Goal: Answer question/provide support: Share knowledge or assist other users

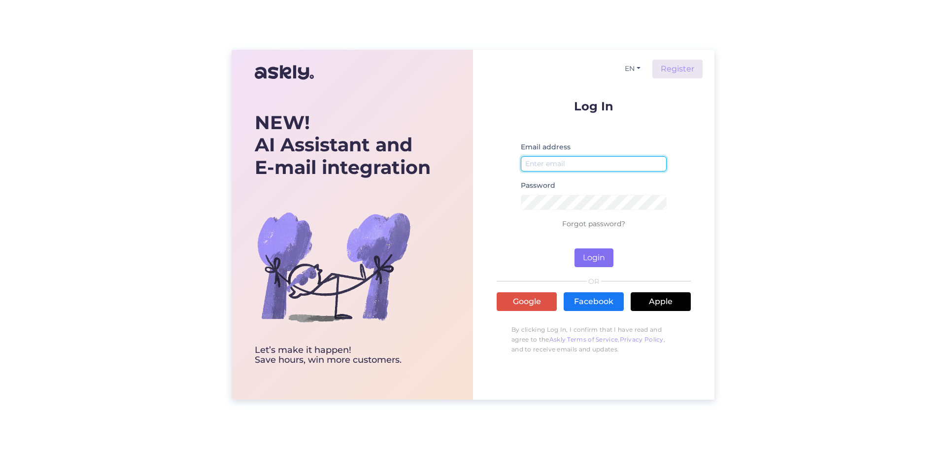
type input "[EMAIL_ADDRESS][DOMAIN_NAME]"
drag, startPoint x: 600, startPoint y: 257, endPoint x: 584, endPoint y: 249, distance: 17.4
click at [600, 257] on button "Login" at bounding box center [593, 257] width 39 height 19
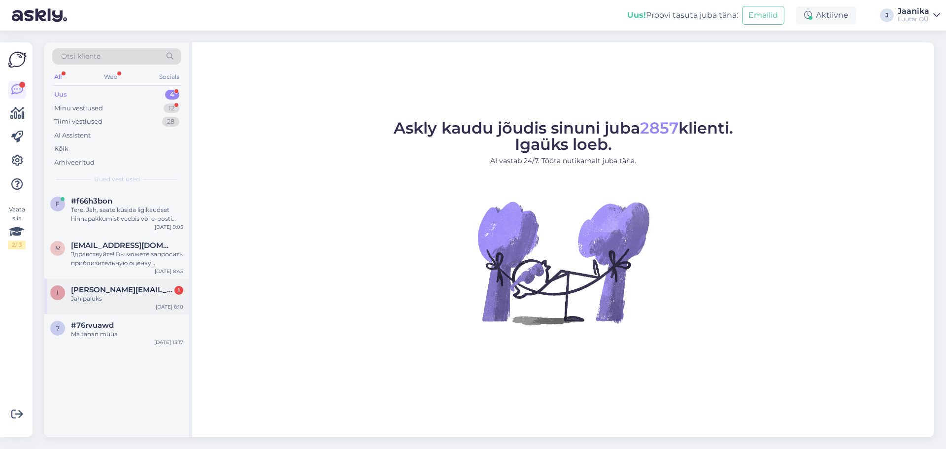
click at [122, 303] on div "I [PERSON_NAME][EMAIL_ADDRESS][DOMAIN_NAME] 1 Jah paluks [DATE] 6:10" at bounding box center [116, 295] width 145 height 35
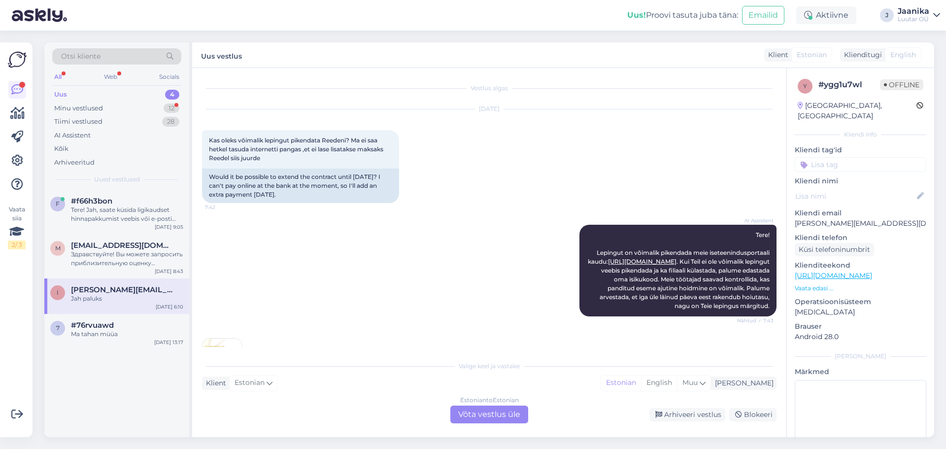
scroll to position [491, 0]
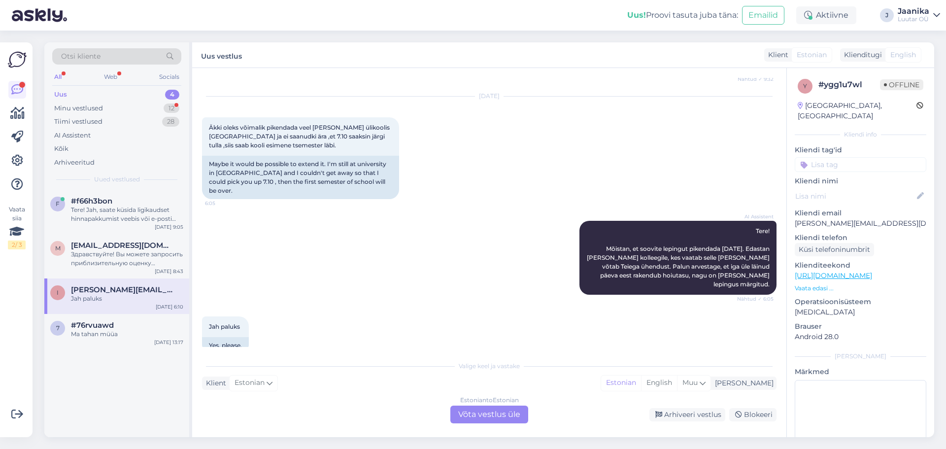
click at [481, 409] on div "Estonian to Estonian Võta vestlus üle" at bounding box center [489, 414] width 78 height 18
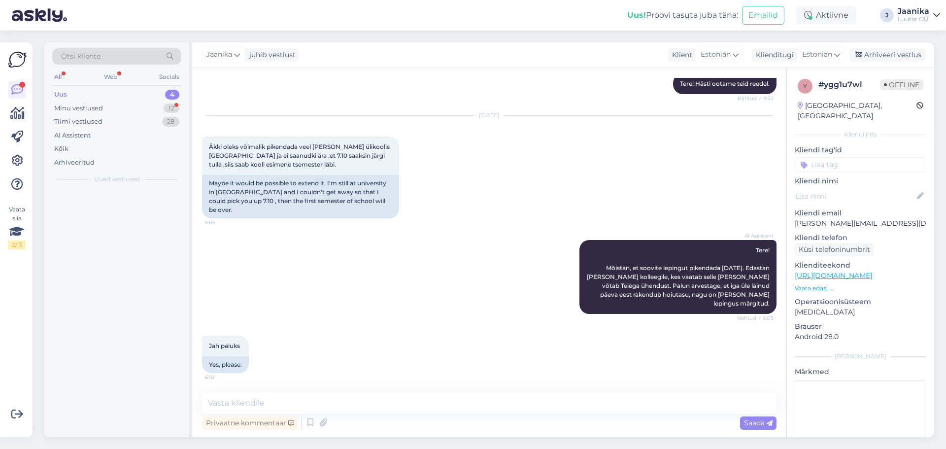
scroll to position [454, 0]
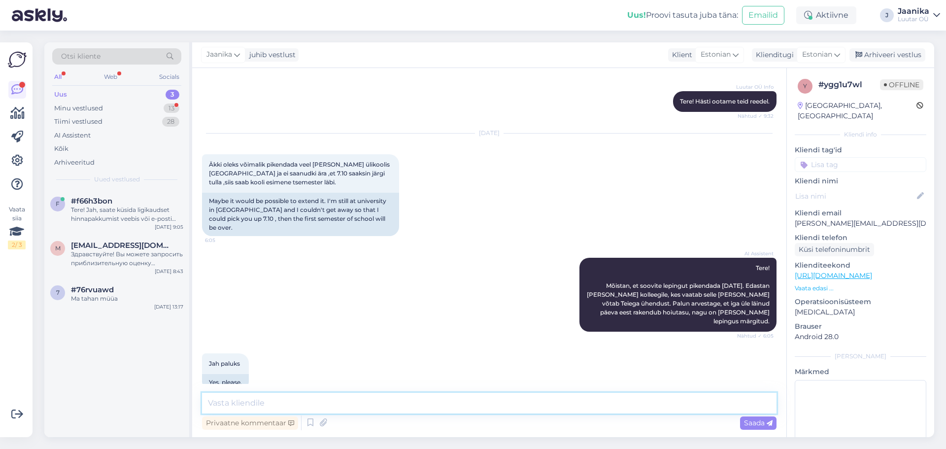
click at [311, 399] on textarea at bounding box center [489, 403] width 574 height 21
type textarea "Tere!"
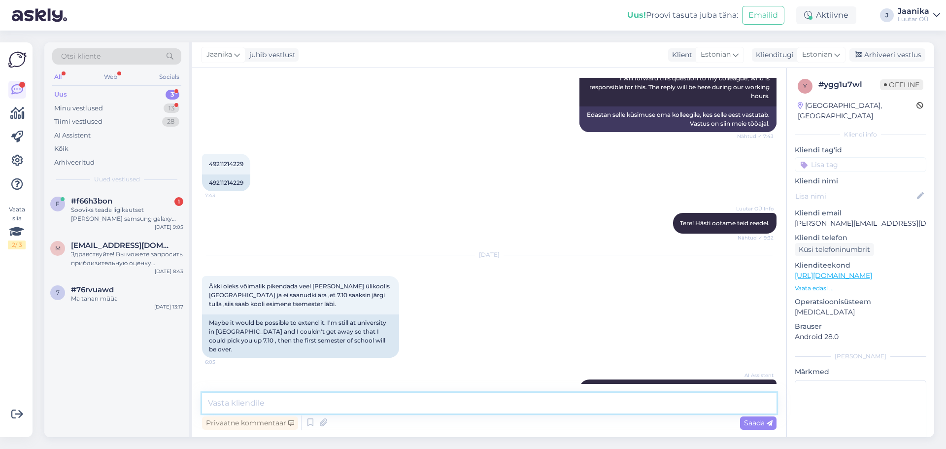
scroll to position [348, 0]
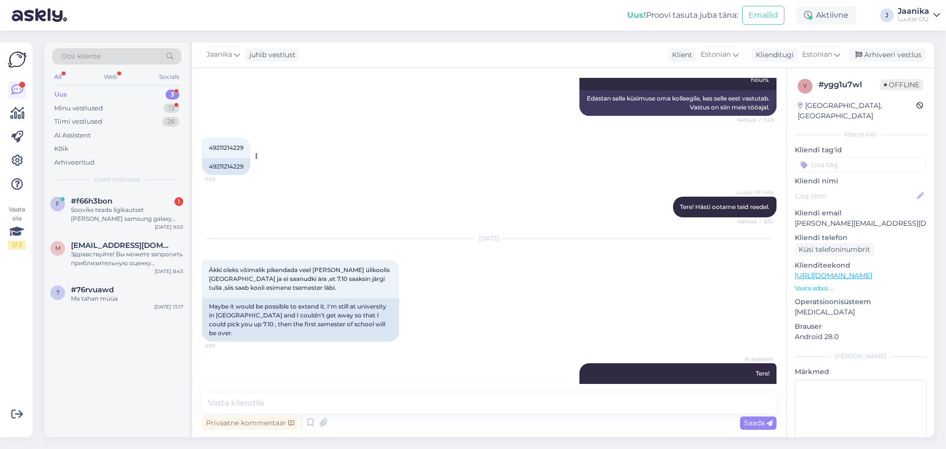
click at [224, 147] on span "49211214229" at bounding box center [226, 147] width 34 height 7
copy div "49211214229 7:43"
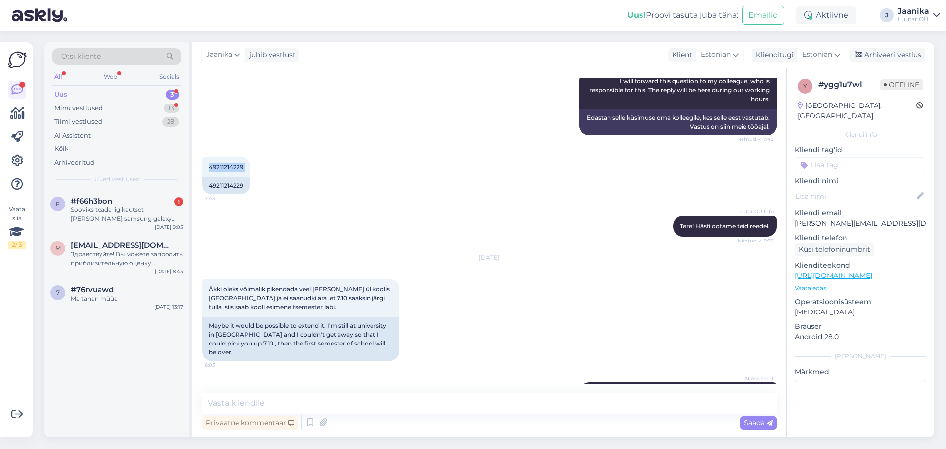
scroll to position [299, 0]
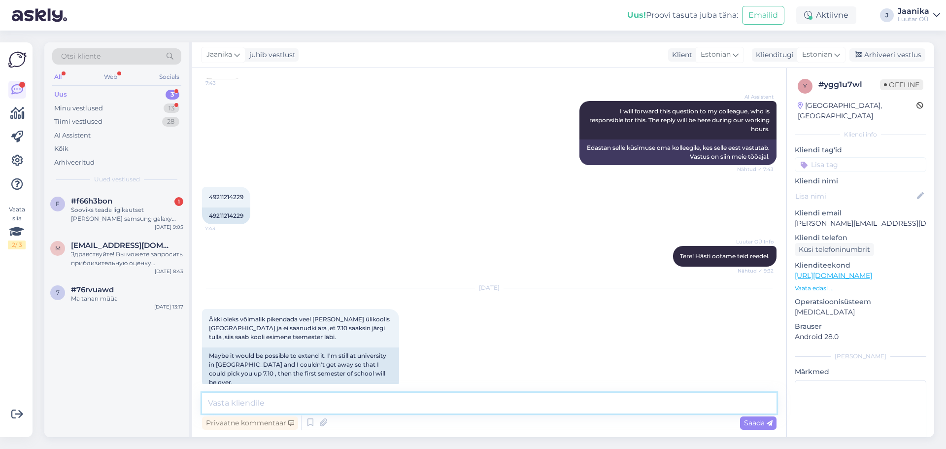
click at [323, 405] on textarea at bounding box center [489, 403] width 574 height 21
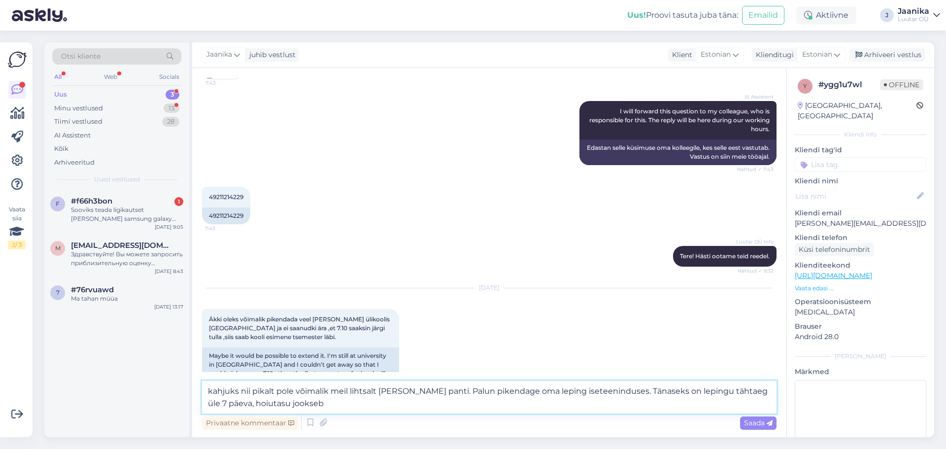
type textarea "kahjuks nii pikalt pole võimalik meil lihtsalt [PERSON_NAME] panti. Palun piken…"
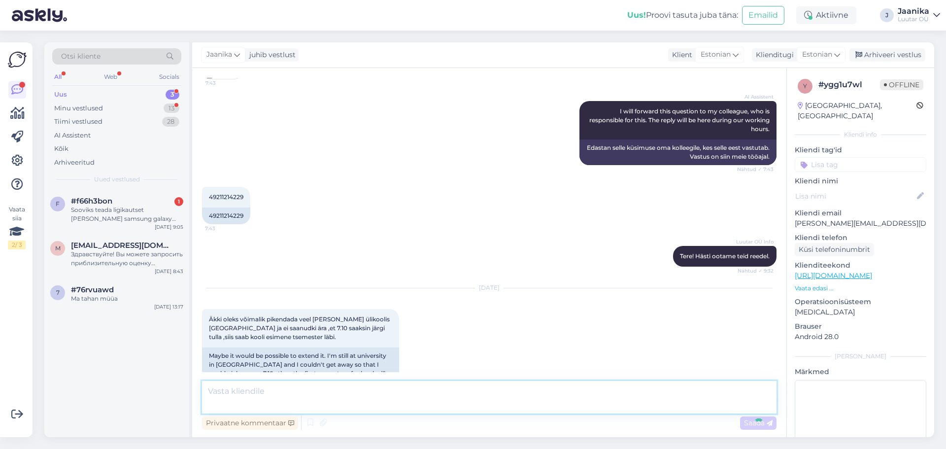
scroll to position [556, 0]
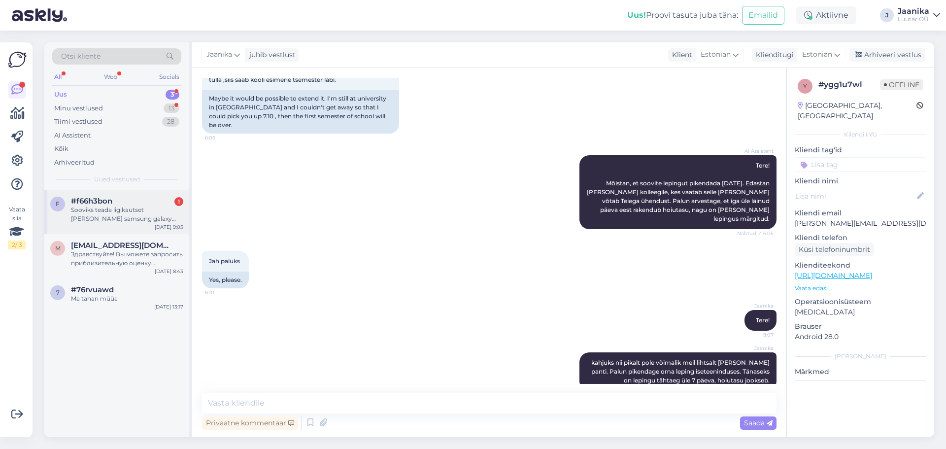
click at [101, 202] on span "#f66h3bon" at bounding box center [91, 201] width 41 height 9
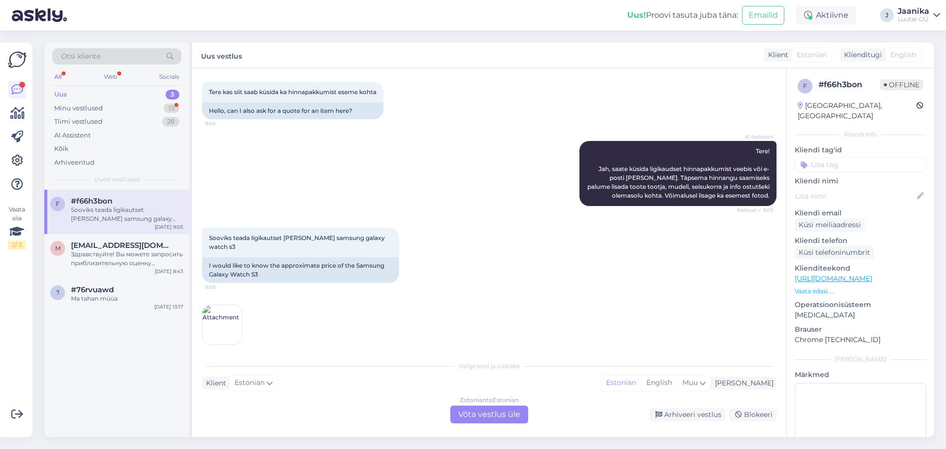
click at [469, 409] on div "Estonian to Estonian Võta vestlus üle" at bounding box center [489, 414] width 78 height 18
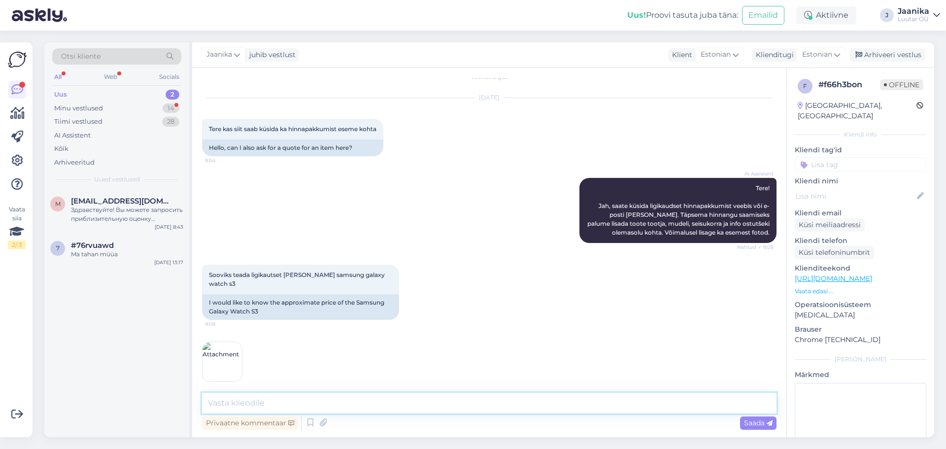
click at [427, 402] on textarea at bounding box center [489, 403] width 574 height 21
type textarea "Tere!"
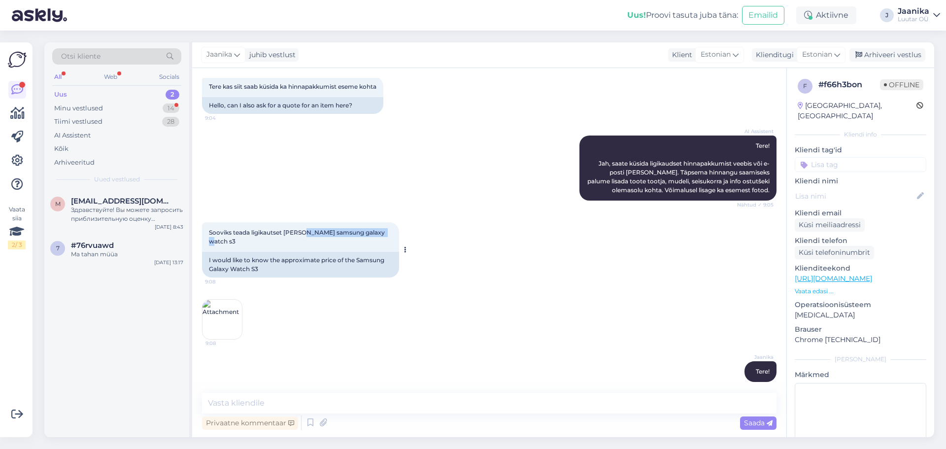
drag, startPoint x: 304, startPoint y: 232, endPoint x: 382, endPoint y: 235, distance: 78.9
click at [382, 235] on div "Sooviks teada ligikautset [PERSON_NAME] samsung galaxy watch s3 9:08" at bounding box center [300, 237] width 197 height 30
copy span "samsung galaxy watch s3"
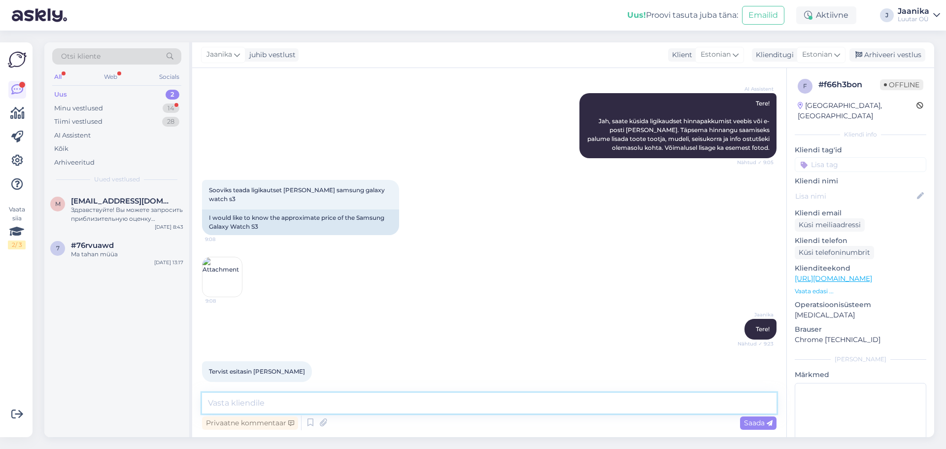
click at [320, 404] on textarea at bounding box center [489, 403] width 574 height 21
type textarea "kahjuks [PERSON_NAME] antud [PERSON_NAME]"
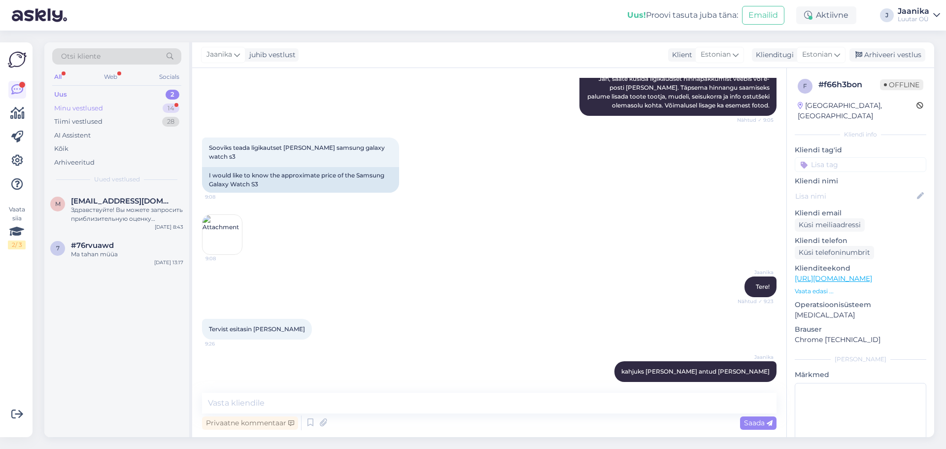
click at [78, 104] on div "Minu vestlused" at bounding box center [78, 108] width 49 height 10
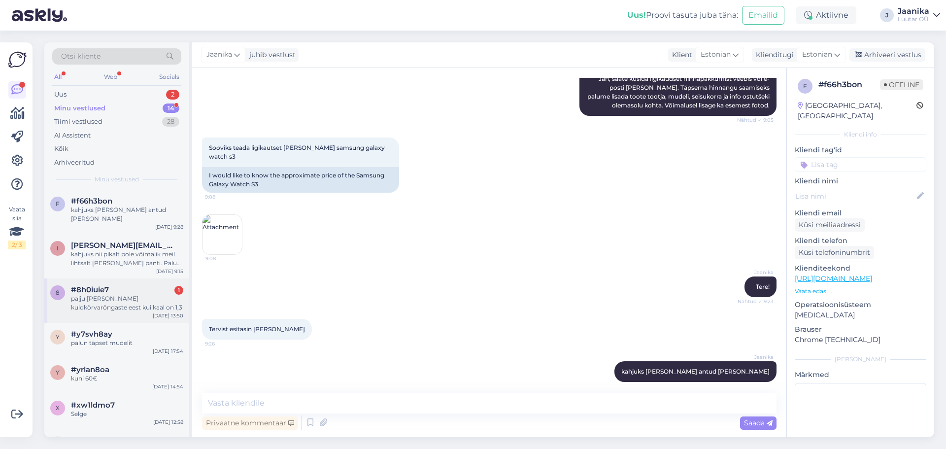
click at [99, 285] on span "#8h0iuie7" at bounding box center [90, 289] width 38 height 9
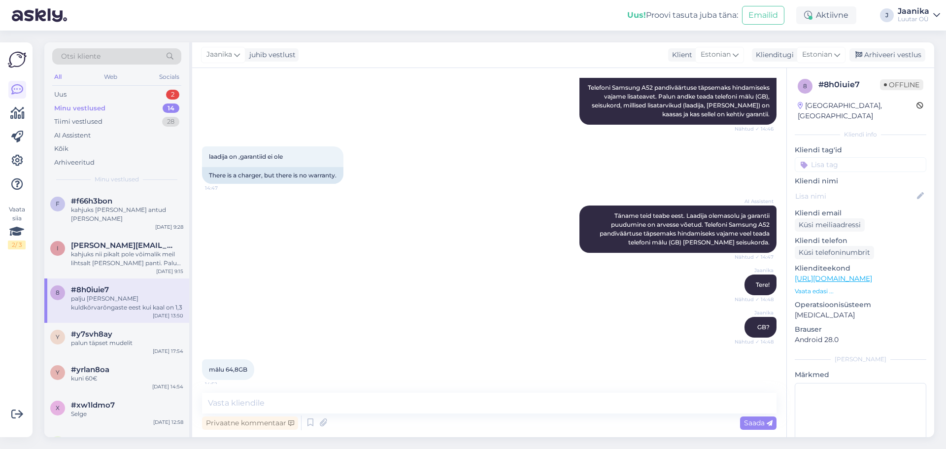
scroll to position [378, 0]
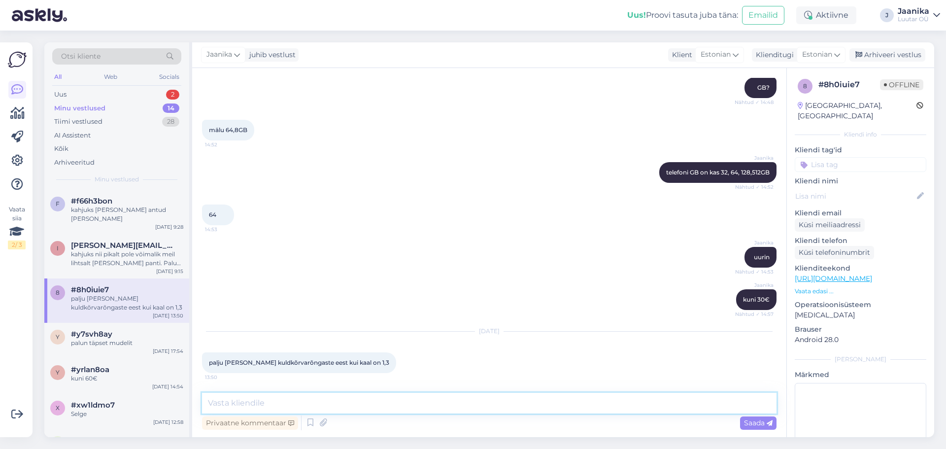
click at [259, 408] on textarea at bounding box center [489, 403] width 574 height 21
type textarea "Tere!"
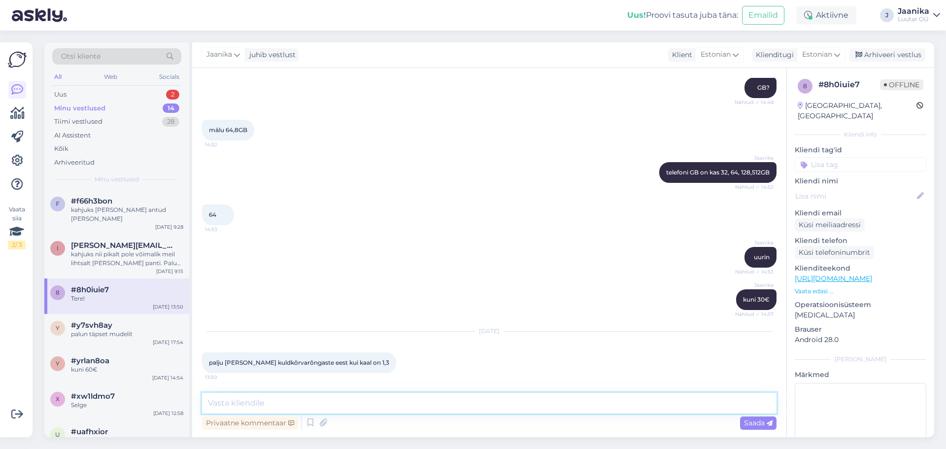
scroll to position [441, 0]
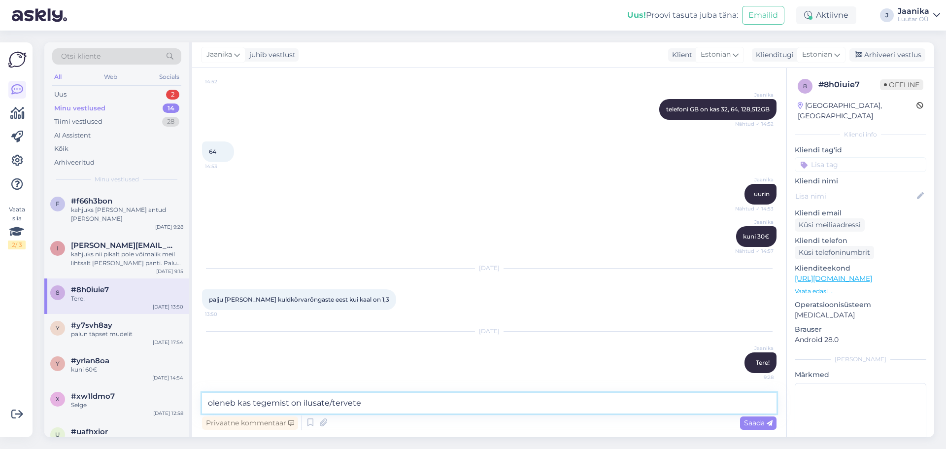
click at [361, 402] on textarea "oleneb kas tegemist on ilusate/tervete" at bounding box center [489, 403] width 574 height 21
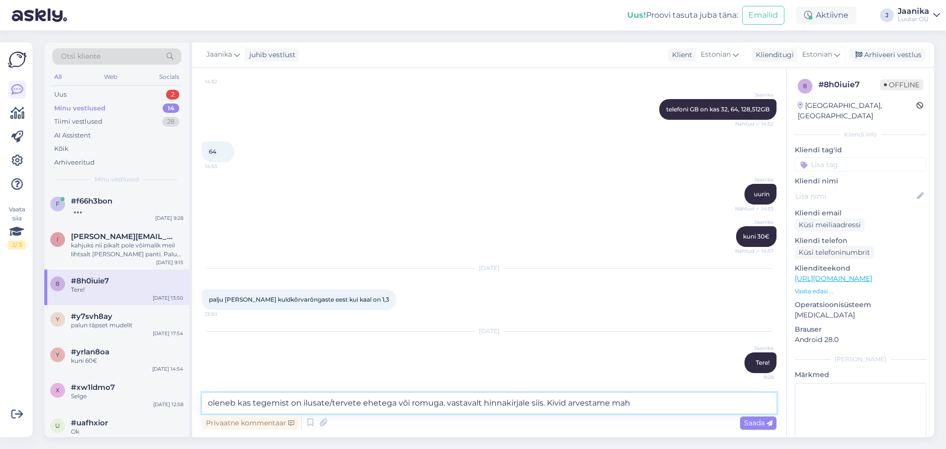
type textarea "oleneb kas tegemist on ilusate/tervete ehetega või romuga. vastavalt hinnakirja…"
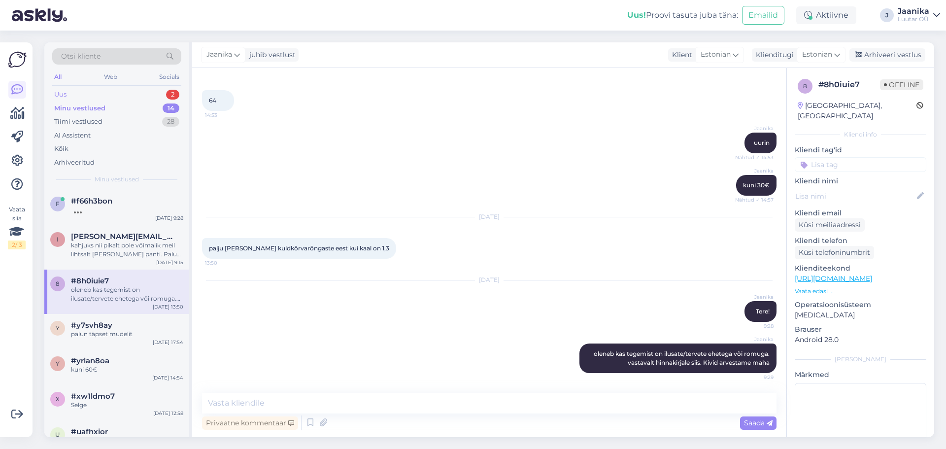
click at [77, 94] on div "Uus 2" at bounding box center [116, 95] width 129 height 14
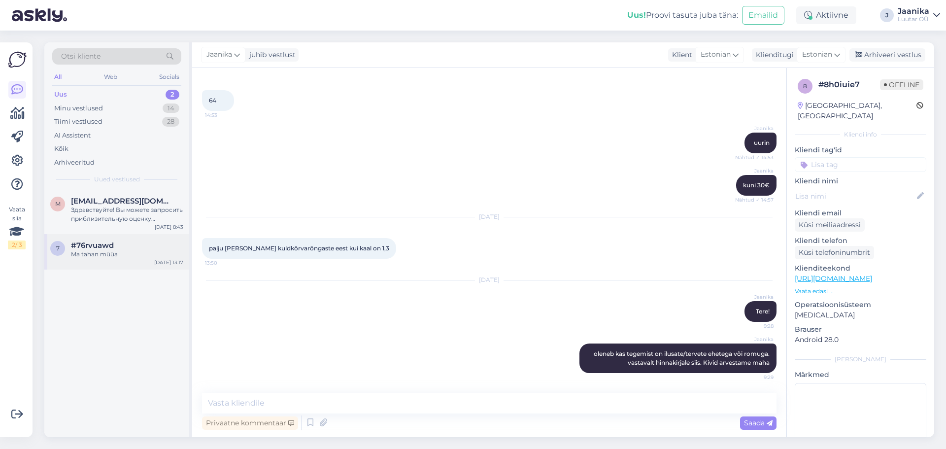
click at [101, 253] on div "Ma tahan müüa" at bounding box center [127, 254] width 112 height 9
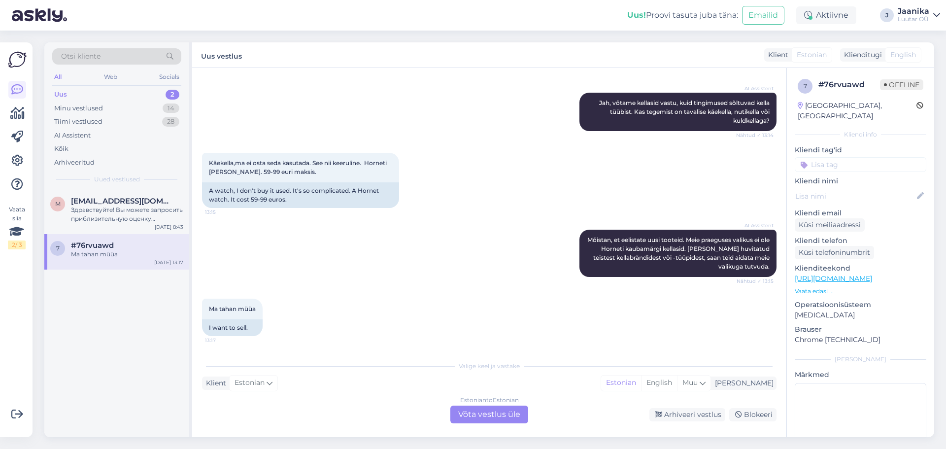
click at [504, 412] on div "Estonian to Estonian Võta vestlus üle" at bounding box center [489, 414] width 78 height 18
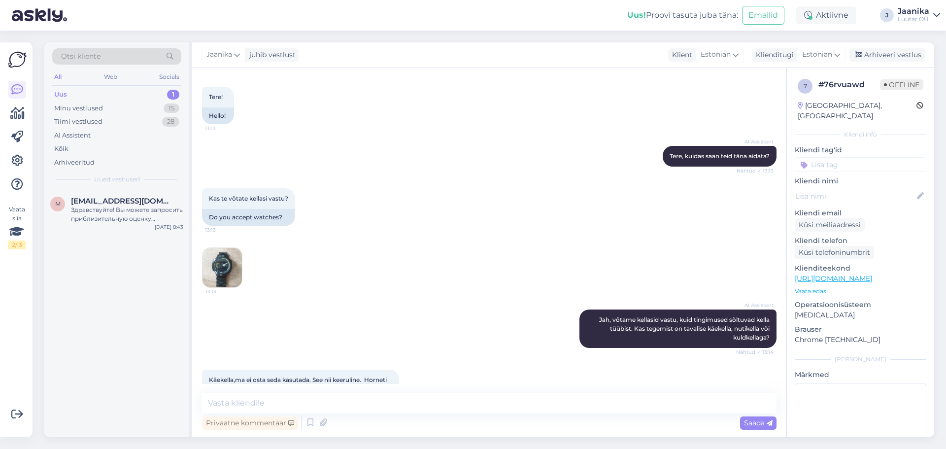
scroll to position [26, 0]
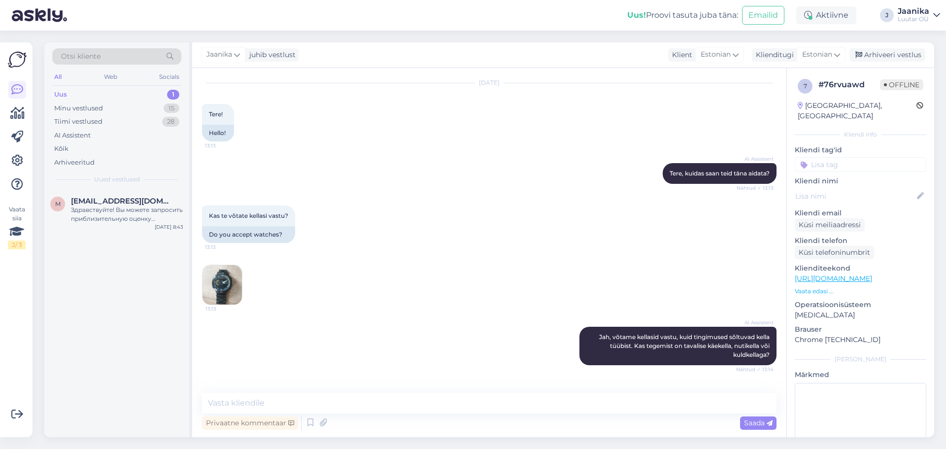
click at [225, 276] on img at bounding box center [221, 284] width 39 height 39
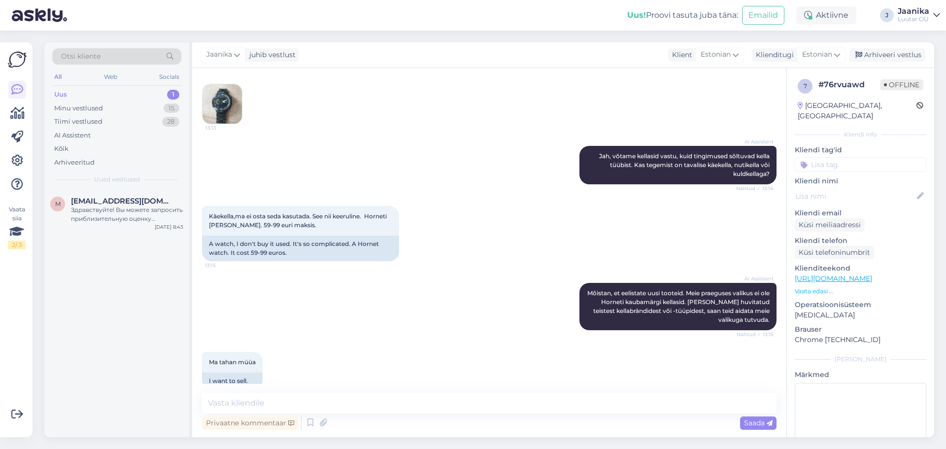
scroll to position [223, 0]
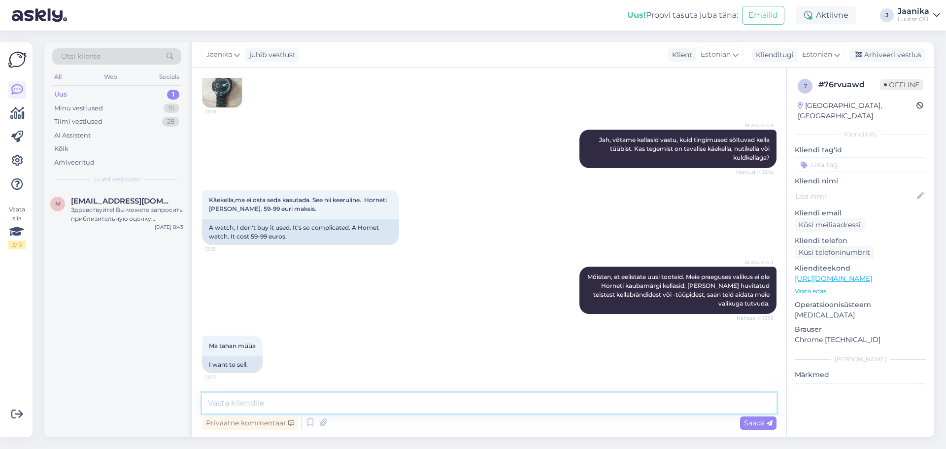
click at [297, 404] on textarea at bounding box center [489, 403] width 574 height 21
type textarea "Tere!"
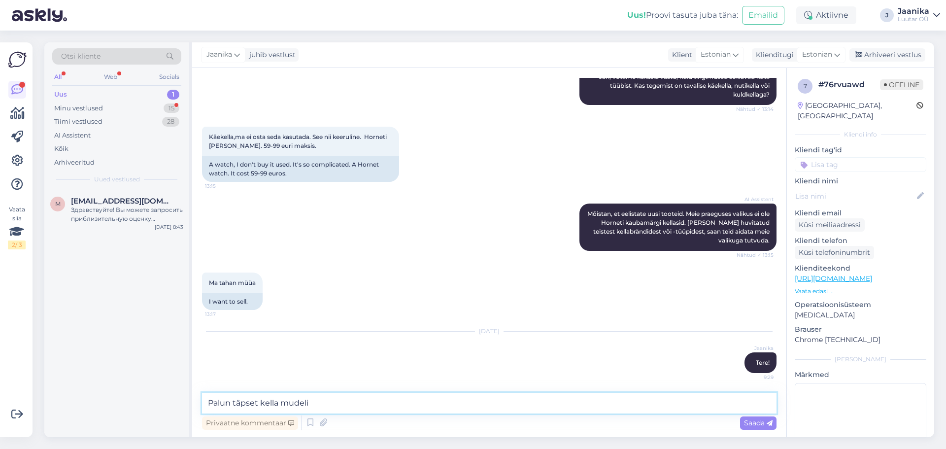
type textarea "Palun täpset kella mudelit"
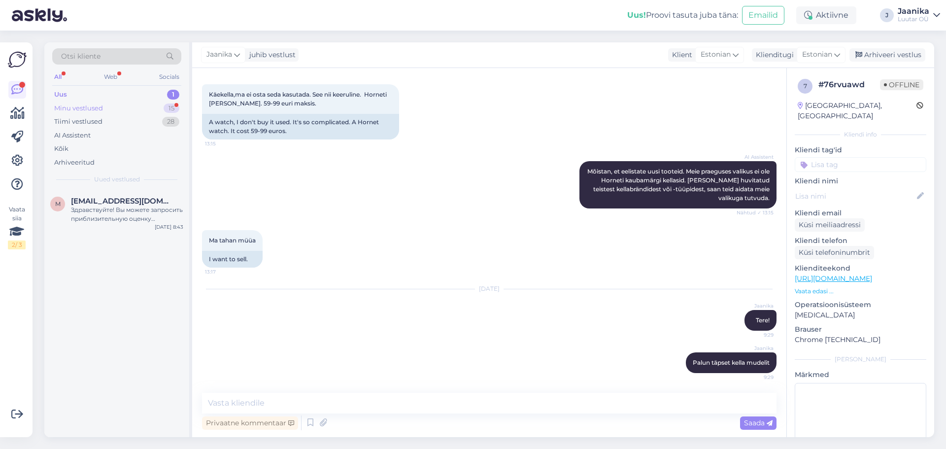
click at [85, 105] on div "Minu vestlused" at bounding box center [78, 108] width 49 height 10
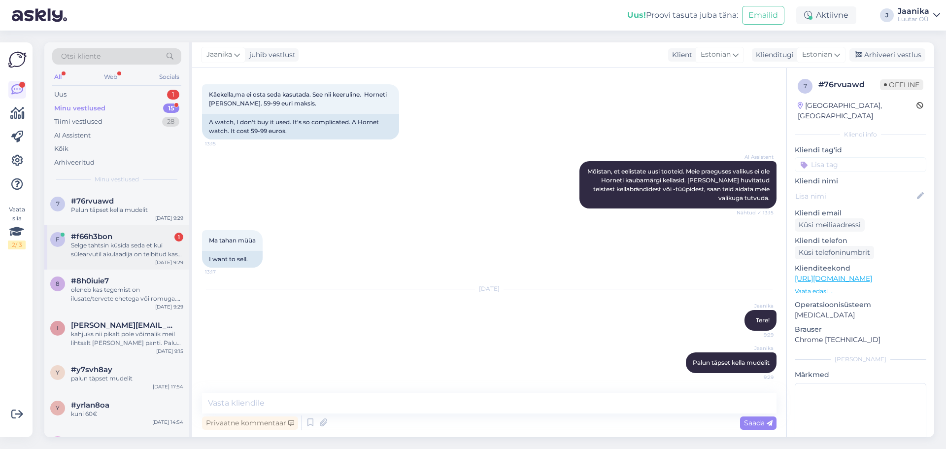
click at [96, 233] on span "#f66h3bon" at bounding box center [91, 236] width 41 height 9
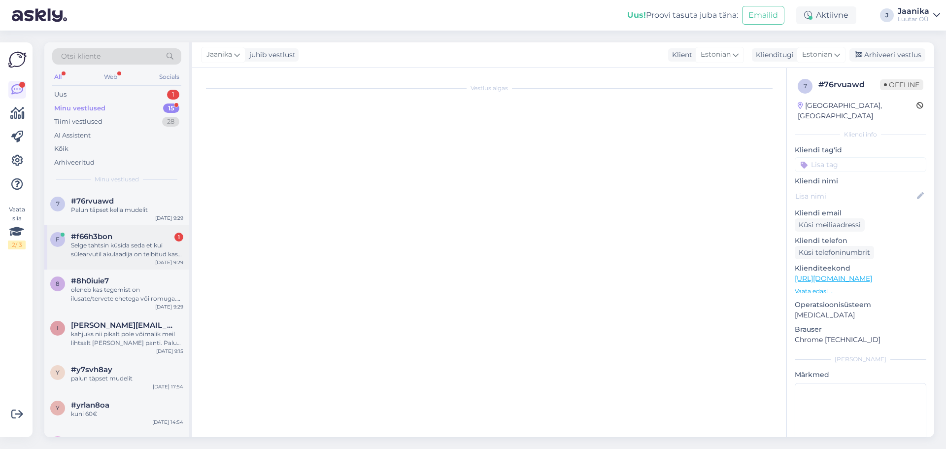
scroll to position [190, 0]
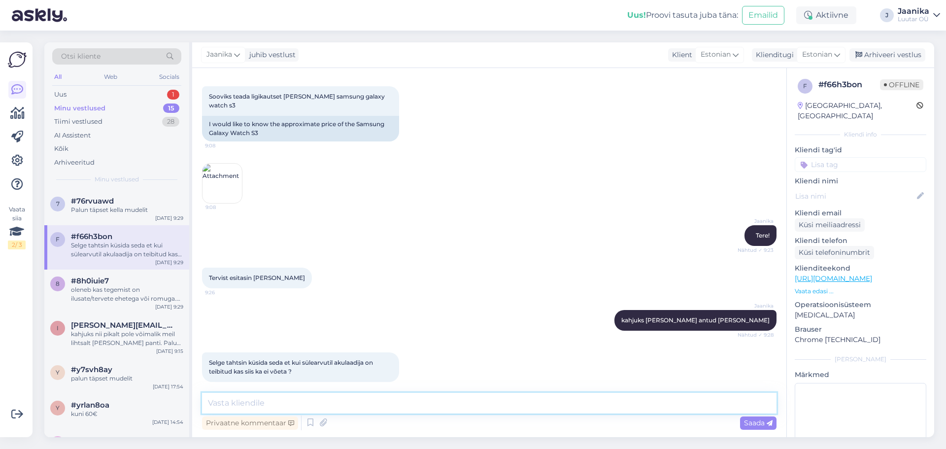
click at [261, 398] on textarea at bounding box center [489, 403] width 574 height 21
type textarea "ei"
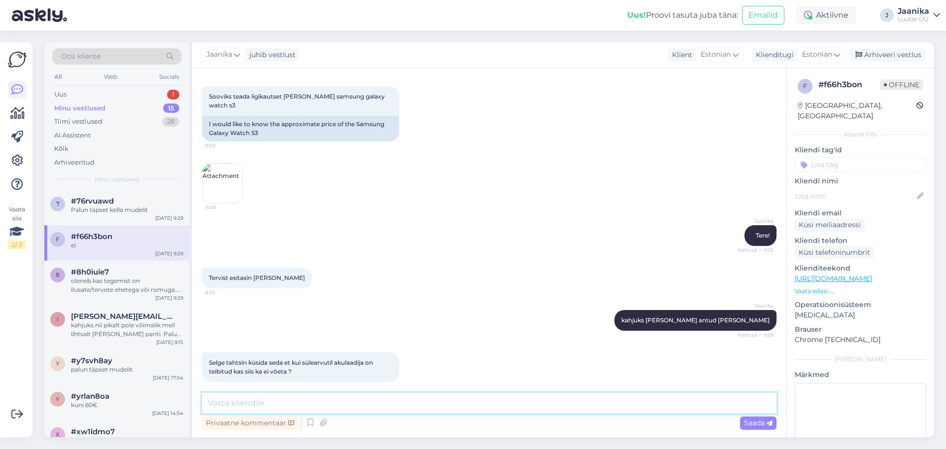
scroll to position [232, 0]
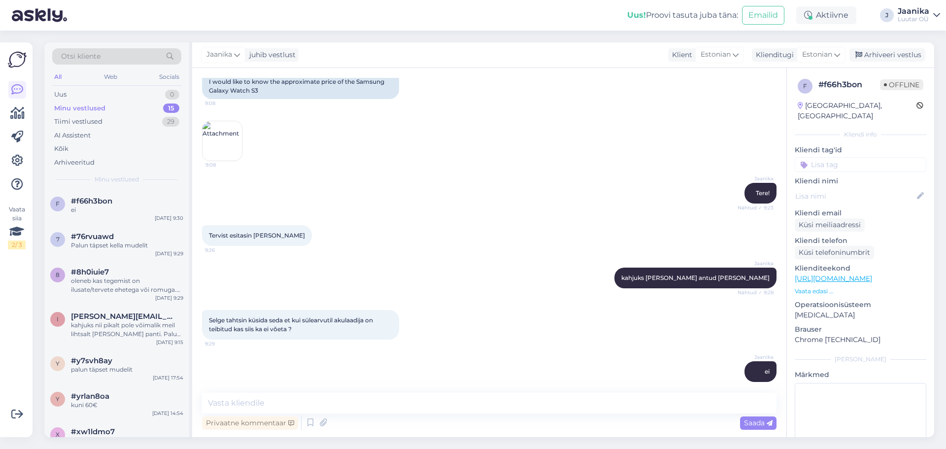
click at [52, 91] on div "Otsi kliente All Web Socials Uus 0 Minu vestlused 15 Tiimi vestlused 29 AI Assi…" at bounding box center [116, 115] width 145 height 147
click at [53, 94] on div "Uus 0" at bounding box center [116, 95] width 129 height 14
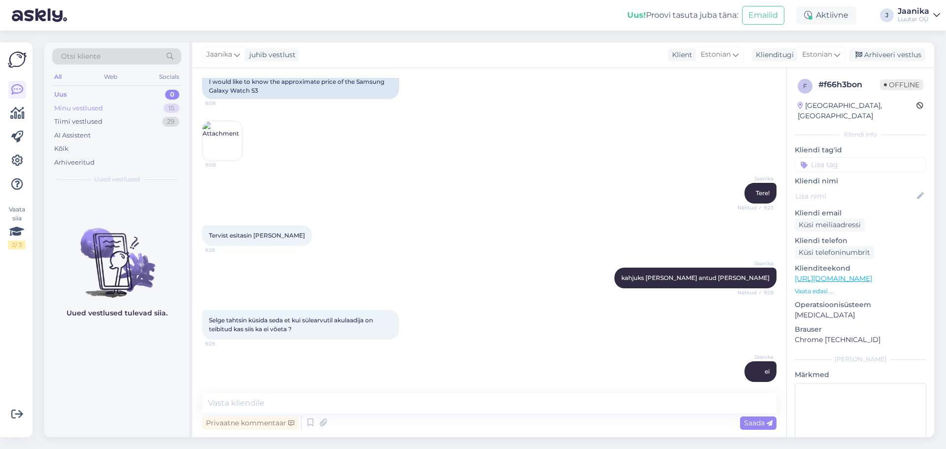
click at [87, 111] on div "Minu vestlused" at bounding box center [78, 108] width 49 height 10
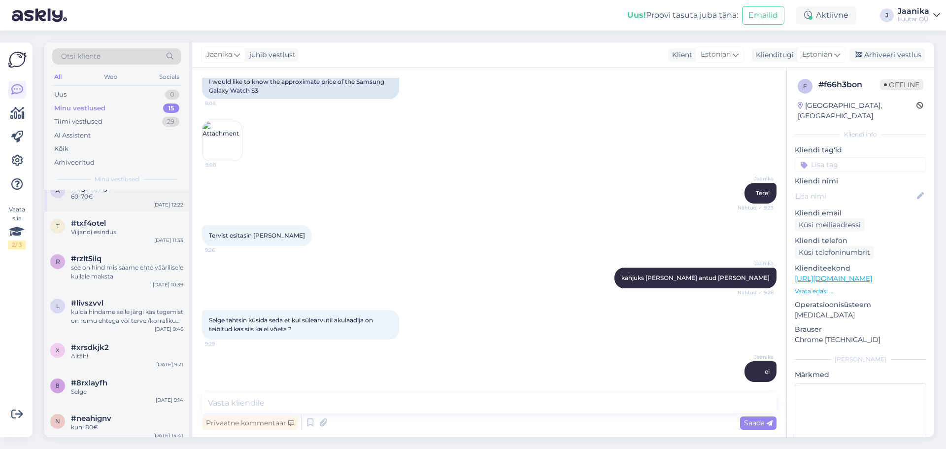
scroll to position [320, 0]
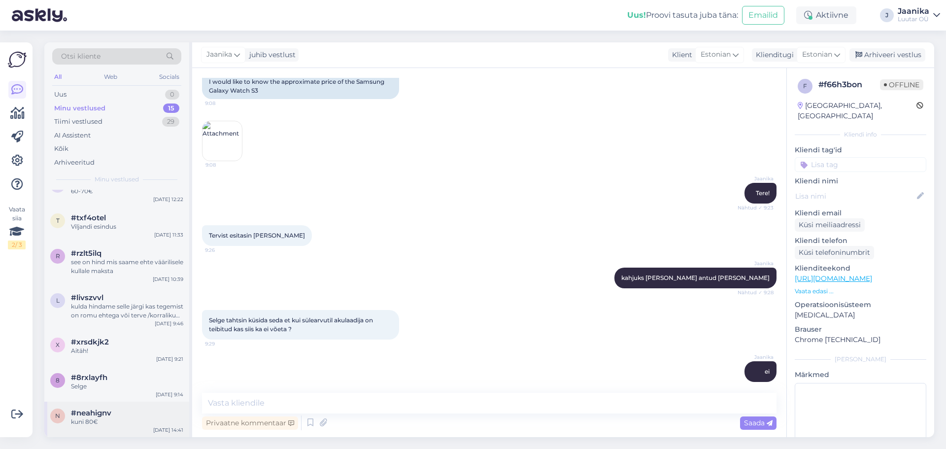
click at [113, 425] on div "kuni 80€" at bounding box center [127, 421] width 112 height 9
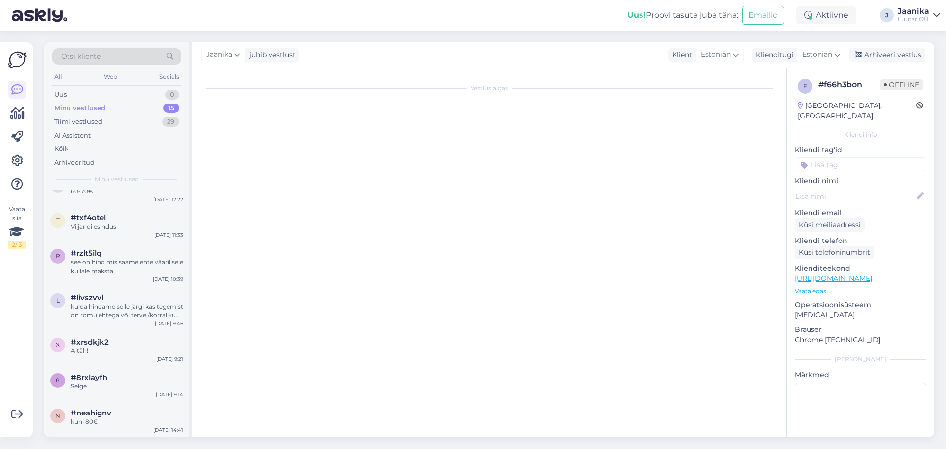
scroll to position [5338, 0]
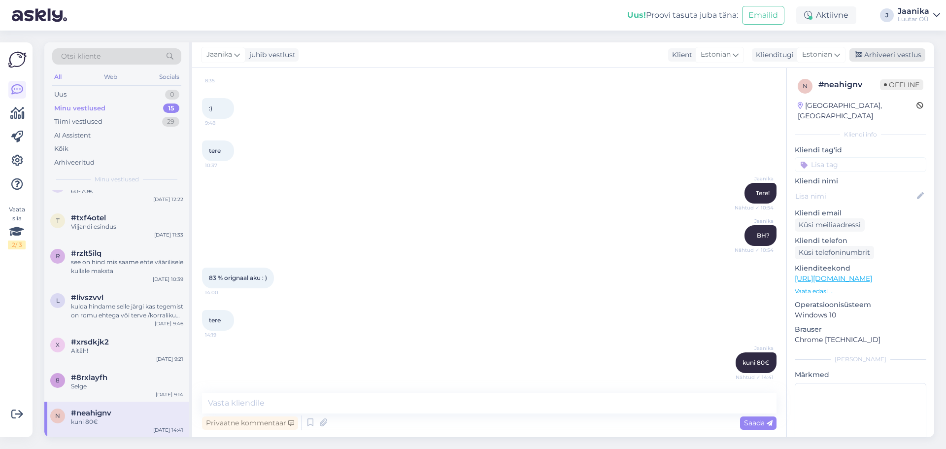
click at [886, 54] on div "Arhiveeri vestlus" at bounding box center [887, 54] width 76 height 13
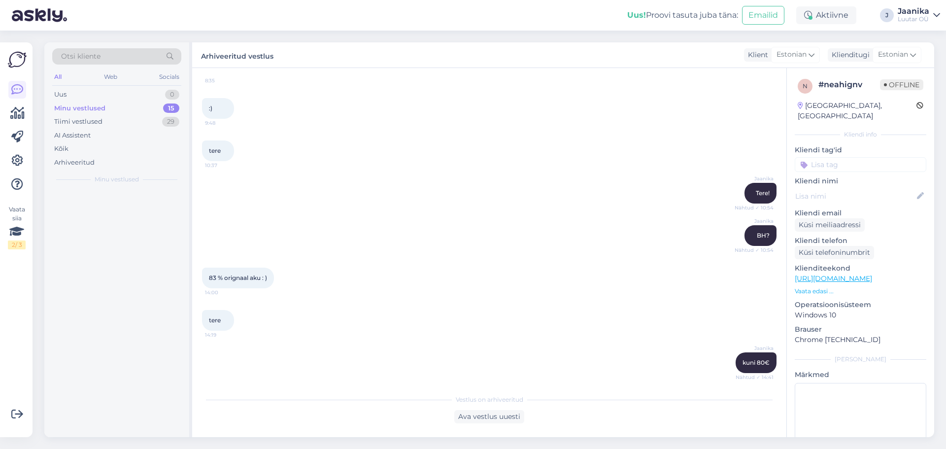
scroll to position [0, 0]
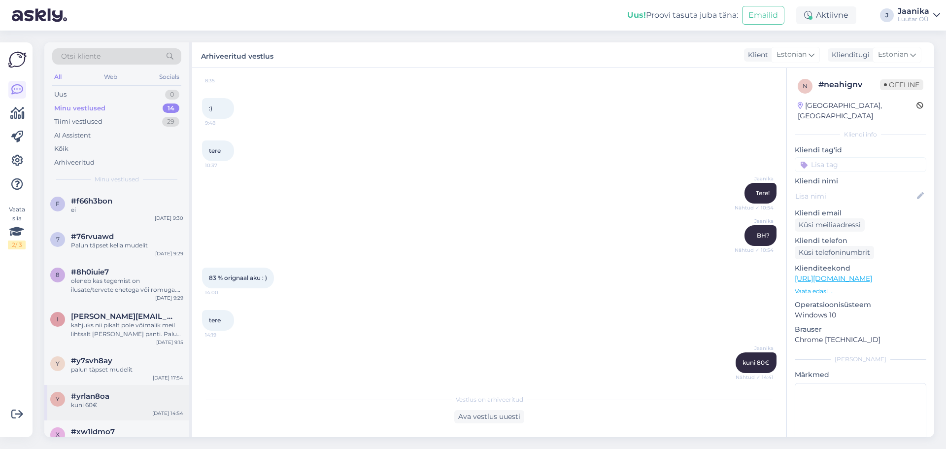
click at [111, 393] on div "#yrlan8oa" at bounding box center [127, 396] width 112 height 9
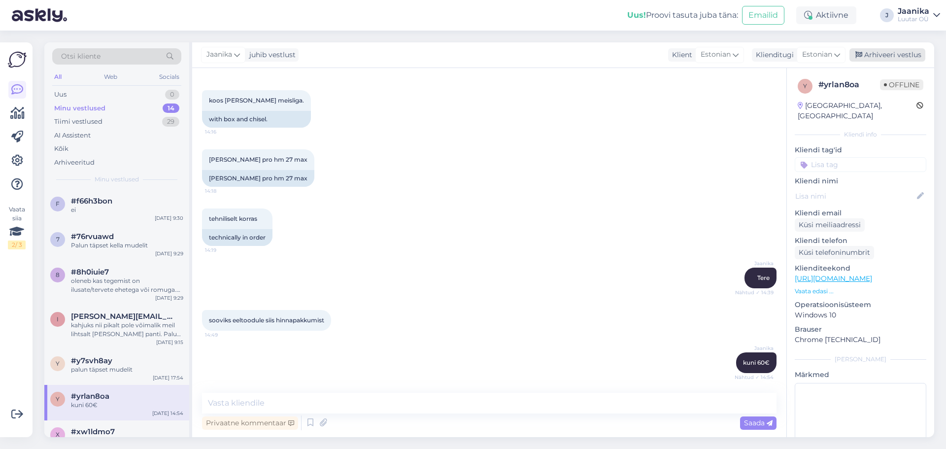
click at [887, 55] on div "Arhiveeri vestlus" at bounding box center [887, 54] width 76 height 13
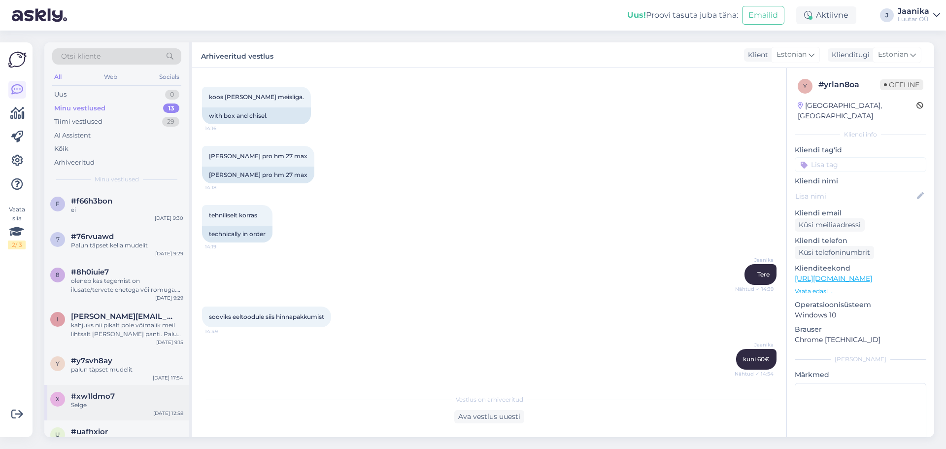
click at [126, 400] on div "#xw1ldmo7" at bounding box center [127, 396] width 112 height 9
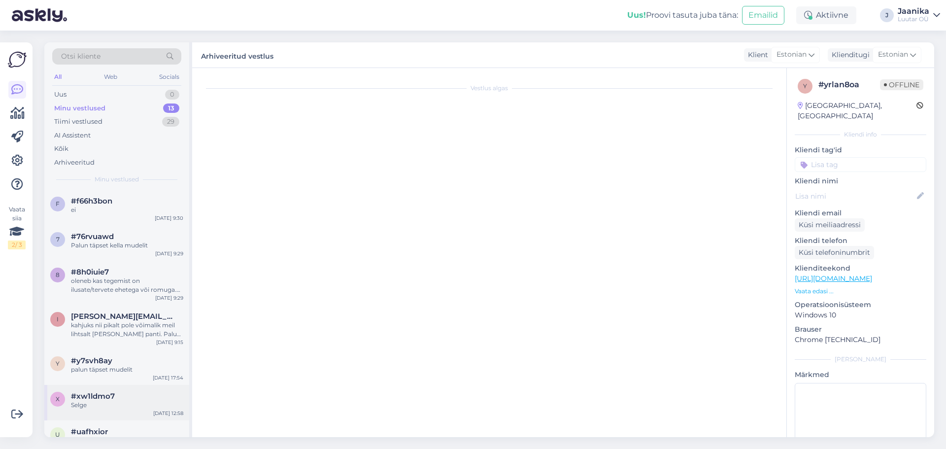
scroll to position [842, 0]
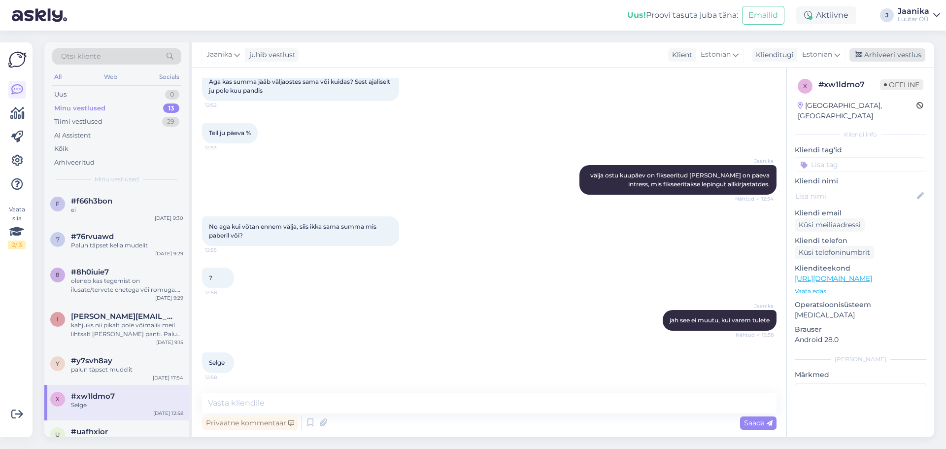
drag, startPoint x: 888, startPoint y: 57, endPoint x: 878, endPoint y: 60, distance: 10.3
click at [887, 57] on div "Arhiveeri vestlus" at bounding box center [887, 54] width 76 height 13
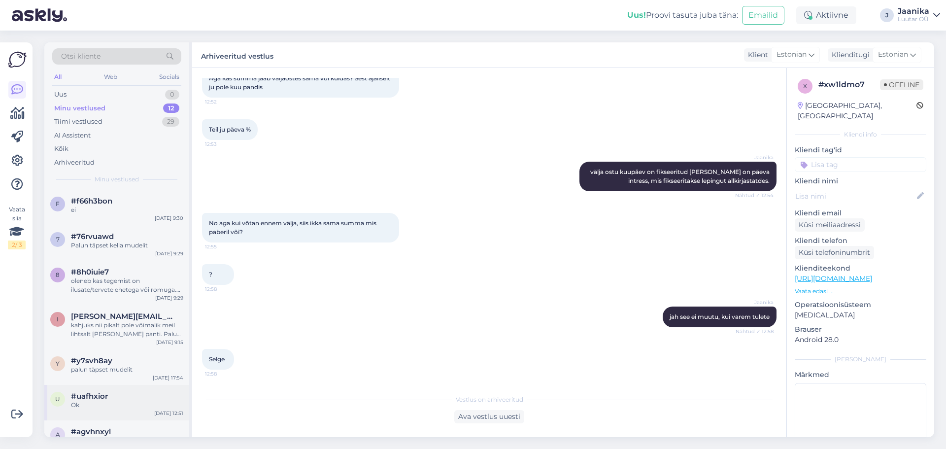
click at [136, 404] on div "Ok" at bounding box center [127, 405] width 112 height 9
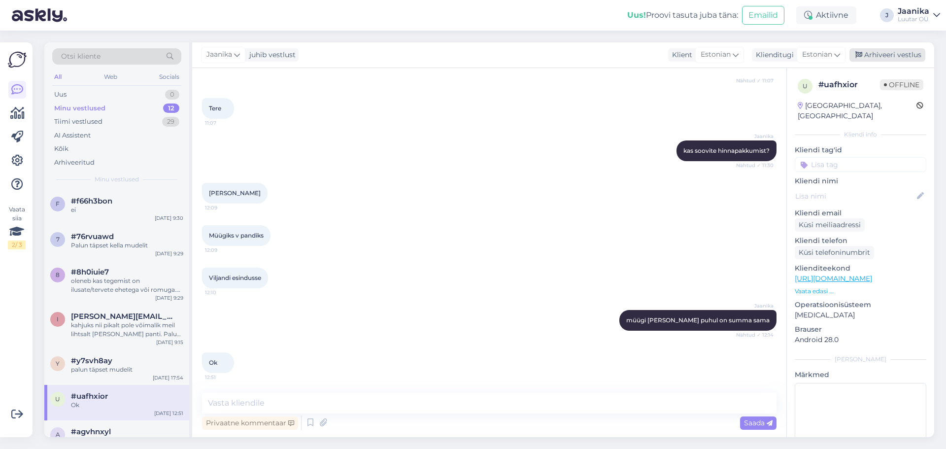
click at [876, 53] on div "Arhiveeri vestlus" at bounding box center [887, 54] width 76 height 13
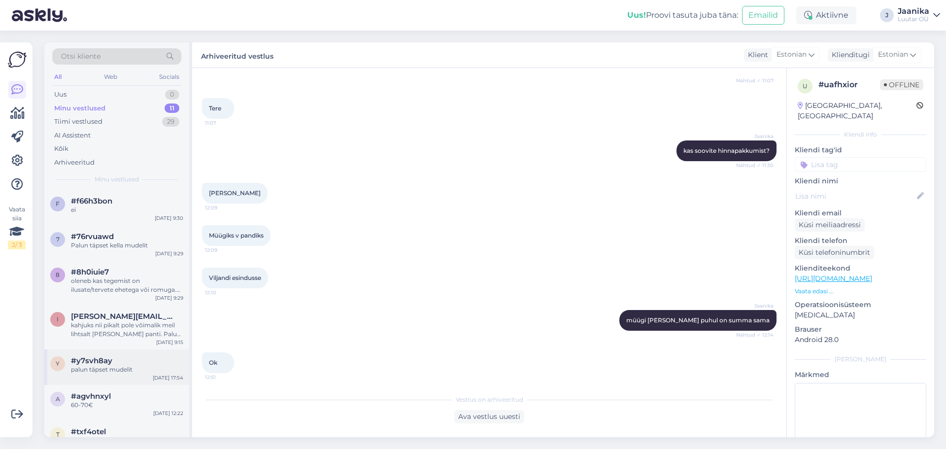
click at [129, 363] on div "#y7svh8ay" at bounding box center [127, 360] width 112 height 9
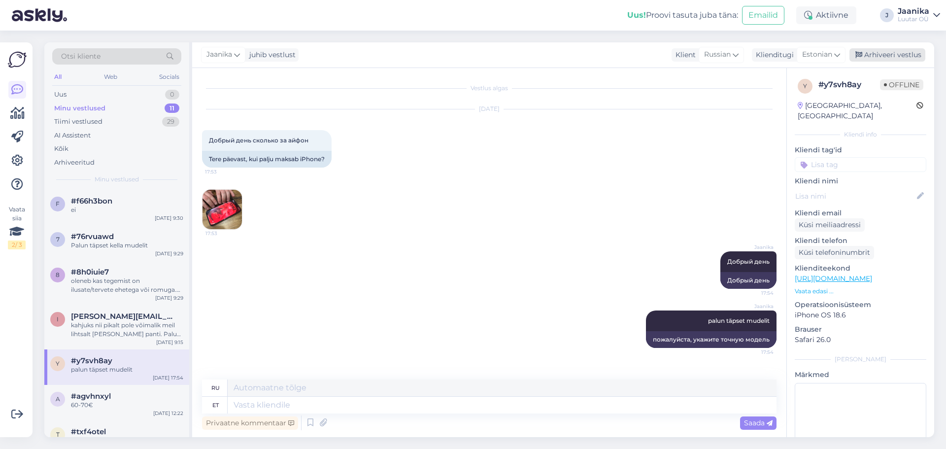
click at [879, 54] on div "Arhiveeri vestlus" at bounding box center [887, 54] width 76 height 13
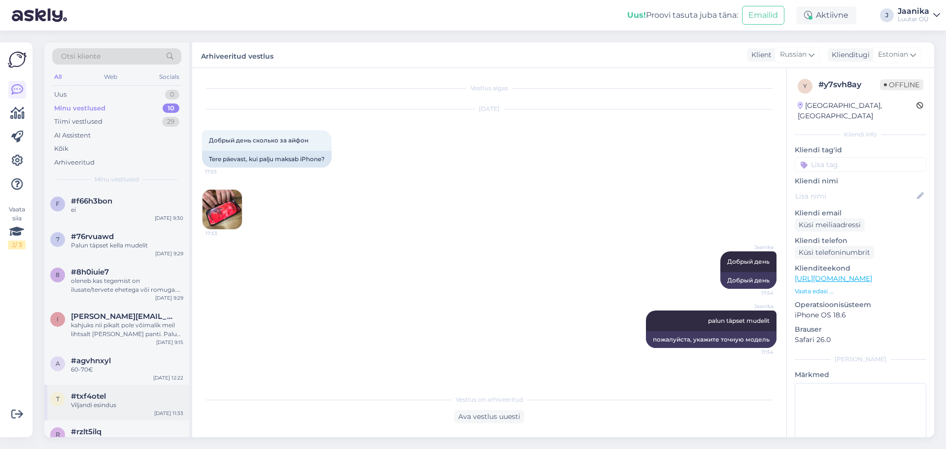
click at [123, 390] on div "t #txf4otel [GEOGRAPHIC_DATA] esindus [DATE] 11:33" at bounding box center [116, 402] width 145 height 35
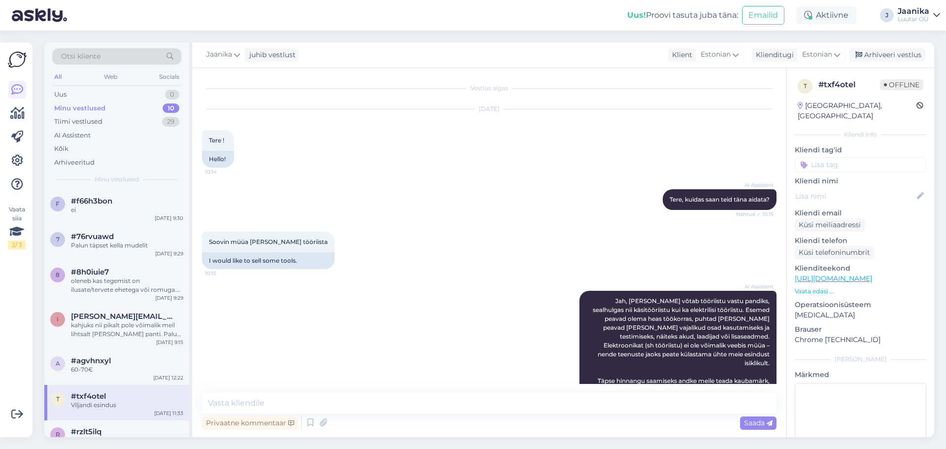
scroll to position [605, 0]
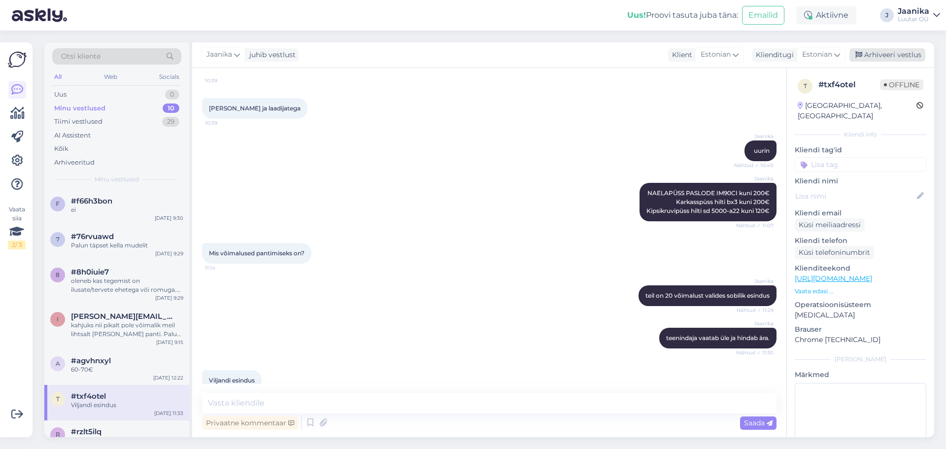
click at [884, 56] on div "Arhiveeri vestlus" at bounding box center [887, 54] width 76 height 13
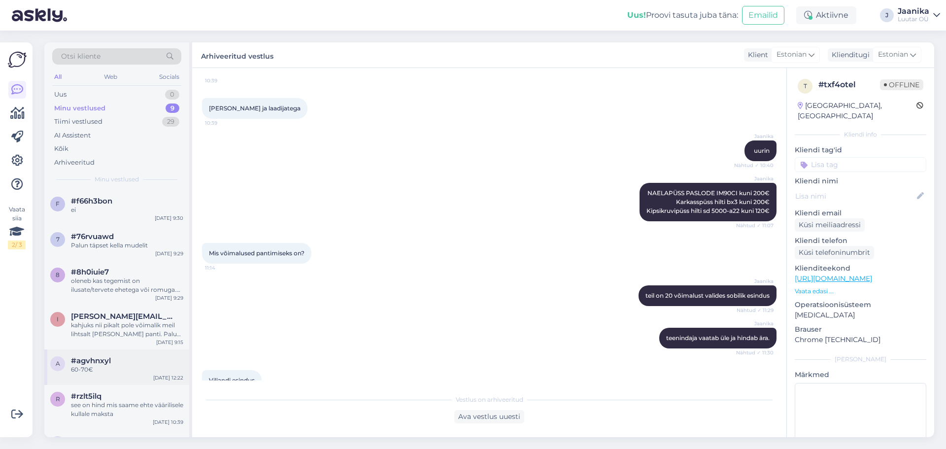
click at [102, 353] on div "a #agvhnxyl 60-70€ [DATE] 12:22" at bounding box center [116, 366] width 145 height 35
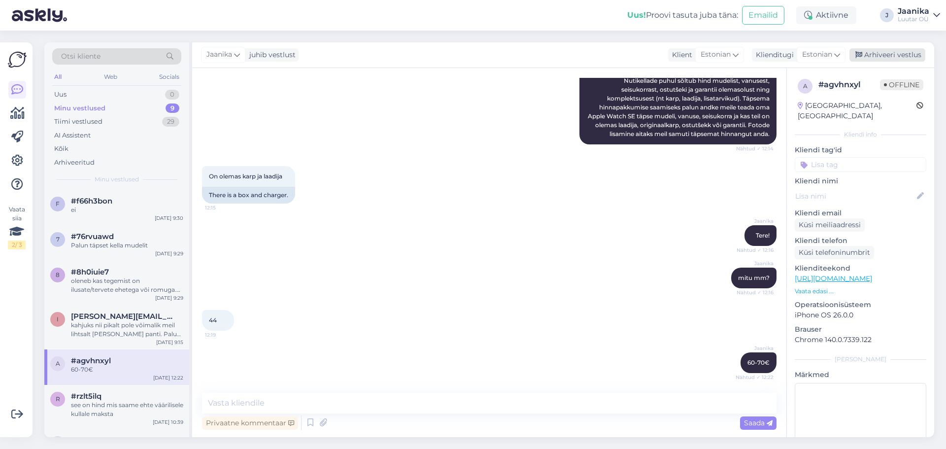
click at [879, 53] on div "Arhiveeri vestlus" at bounding box center [887, 54] width 76 height 13
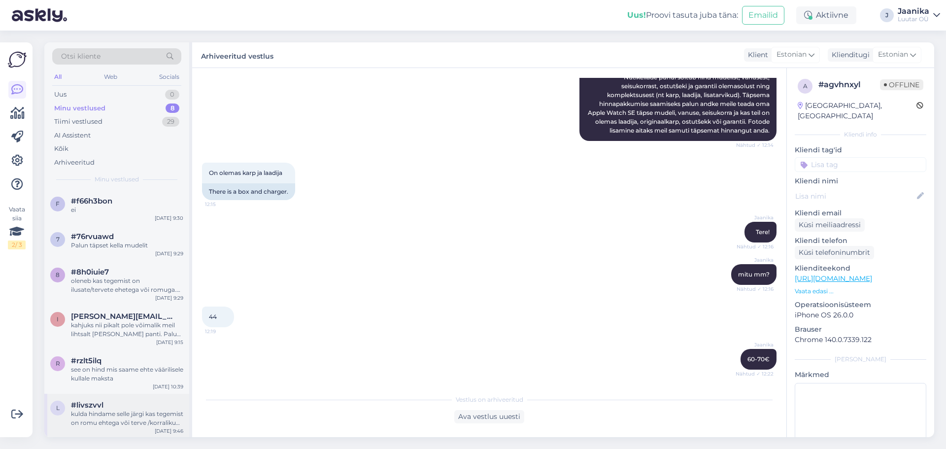
click at [104, 413] on div "kulda hindame selle järgi kas tegemist on romu ehtega või terve /korraliku ehte…" at bounding box center [127, 418] width 112 height 18
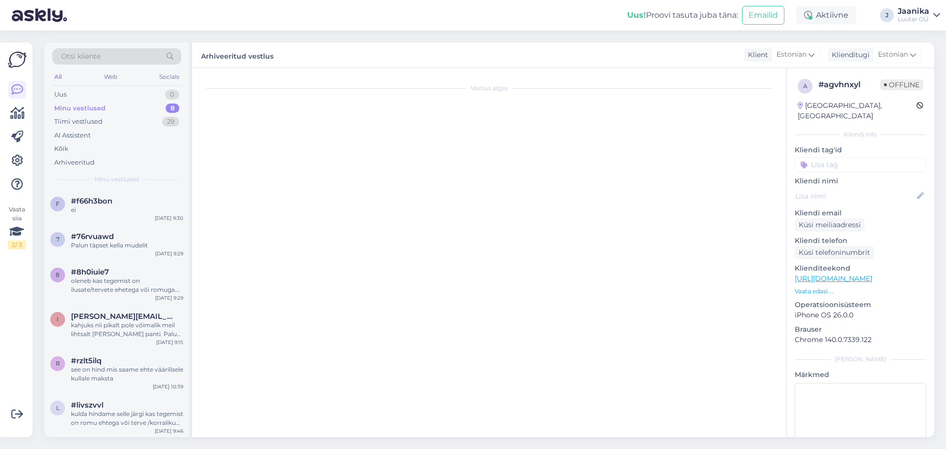
scroll to position [288, 0]
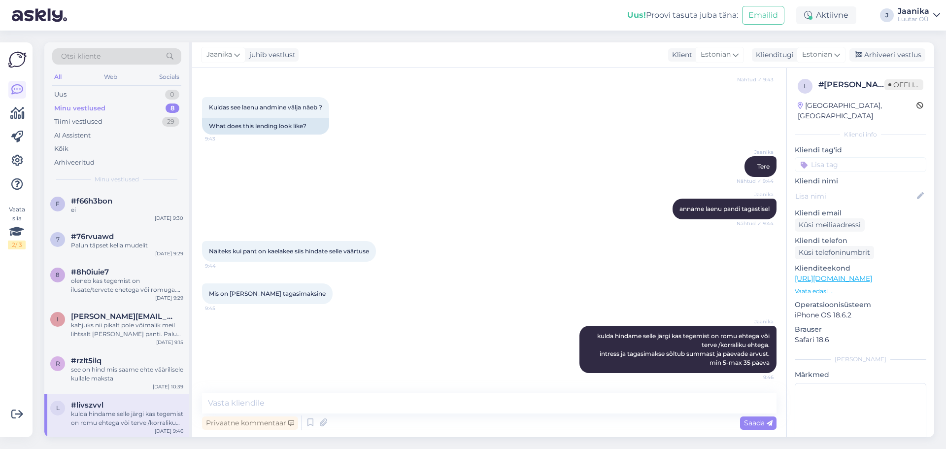
click at [888, 55] on div "Arhiveeri vestlus" at bounding box center [887, 54] width 76 height 13
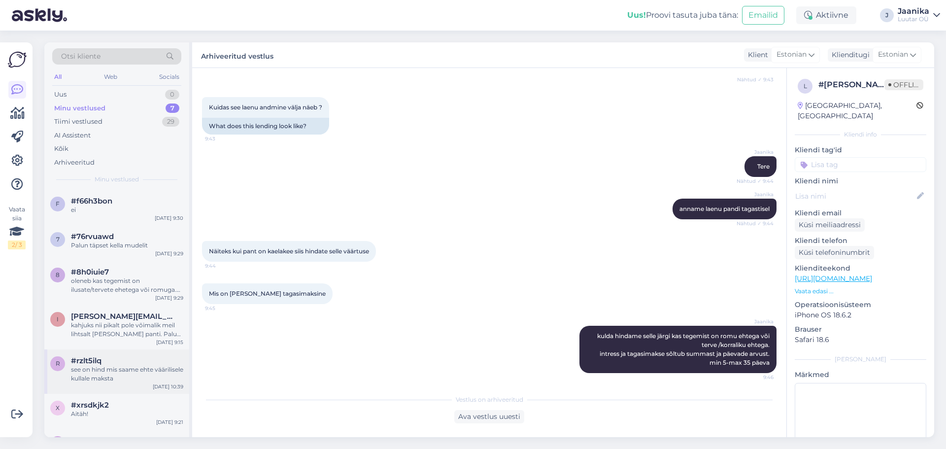
click at [118, 379] on div "see on hind mis saame ehte väärilisele kullale maksta" at bounding box center [127, 374] width 112 height 18
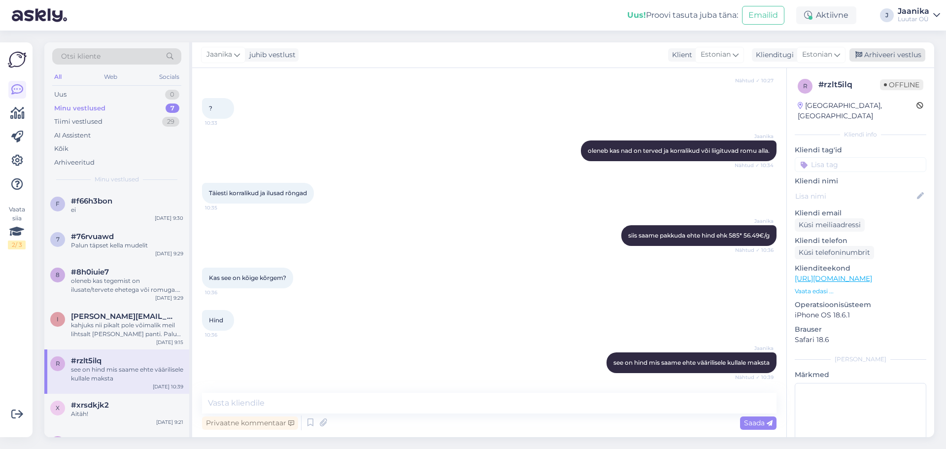
click at [898, 50] on div "Arhiveeri vestlus" at bounding box center [887, 54] width 76 height 13
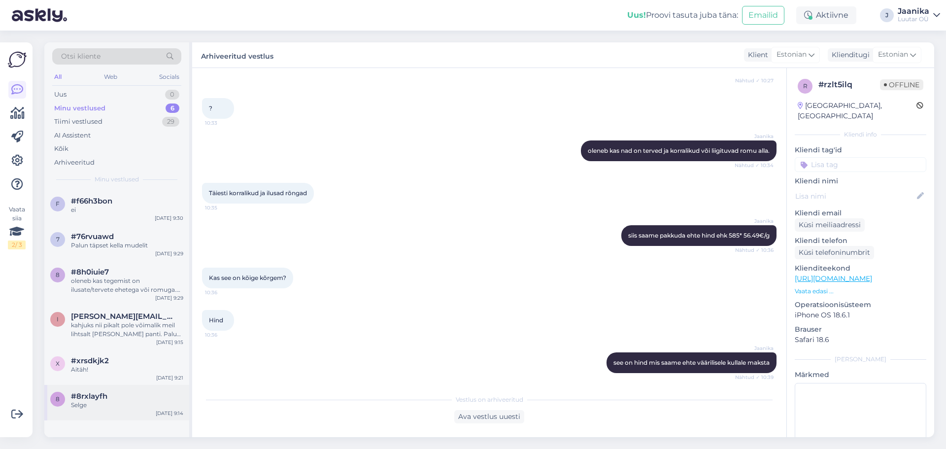
click at [90, 393] on span "#8rxlayfh" at bounding box center [89, 396] width 36 height 9
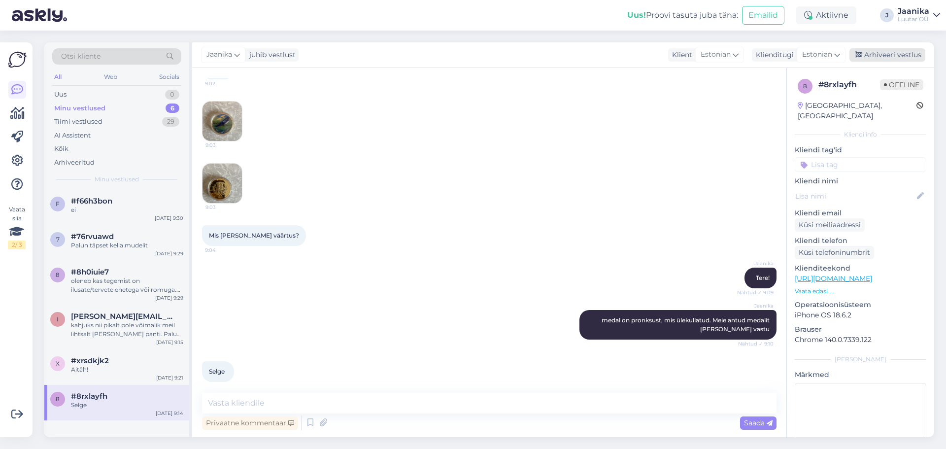
click at [879, 57] on div "Arhiveeri vestlus" at bounding box center [887, 54] width 76 height 13
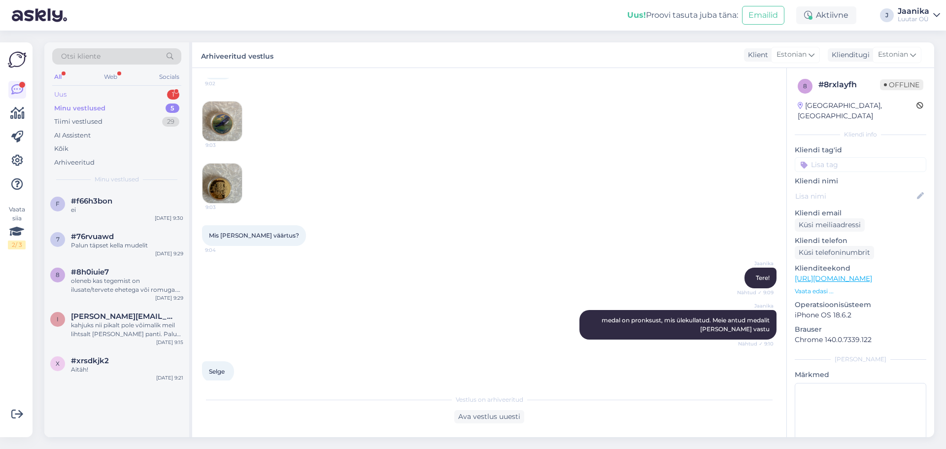
click at [84, 94] on div "Uus 1" at bounding box center [116, 95] width 129 height 14
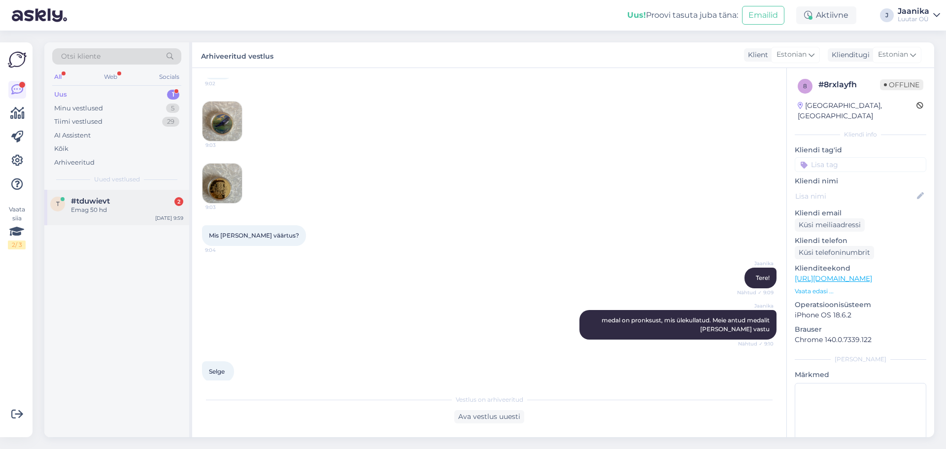
click at [97, 211] on div "Emag 50 hd" at bounding box center [127, 209] width 112 height 9
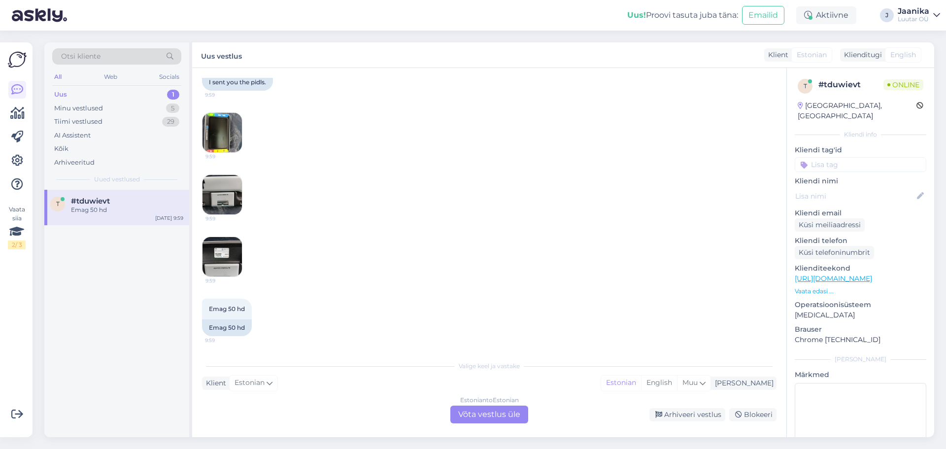
click at [511, 419] on div "Estonian to Estonian Võta vestlus üle" at bounding box center [489, 414] width 78 height 18
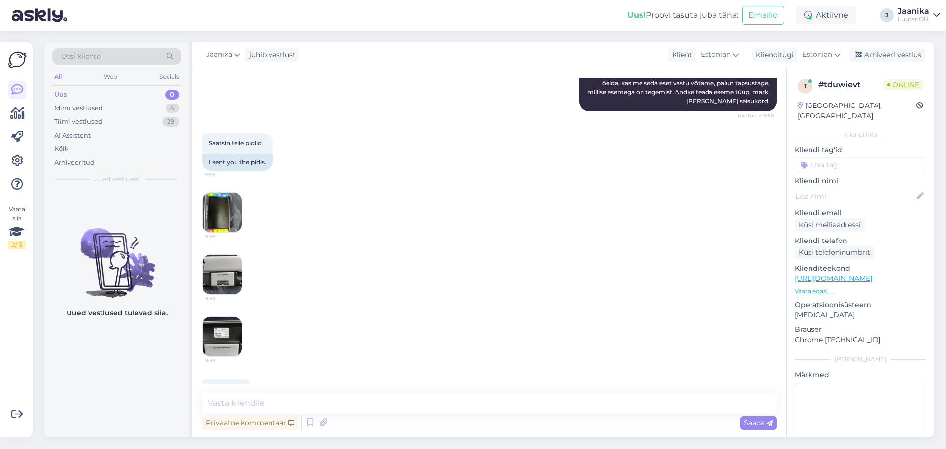
scroll to position [96, 0]
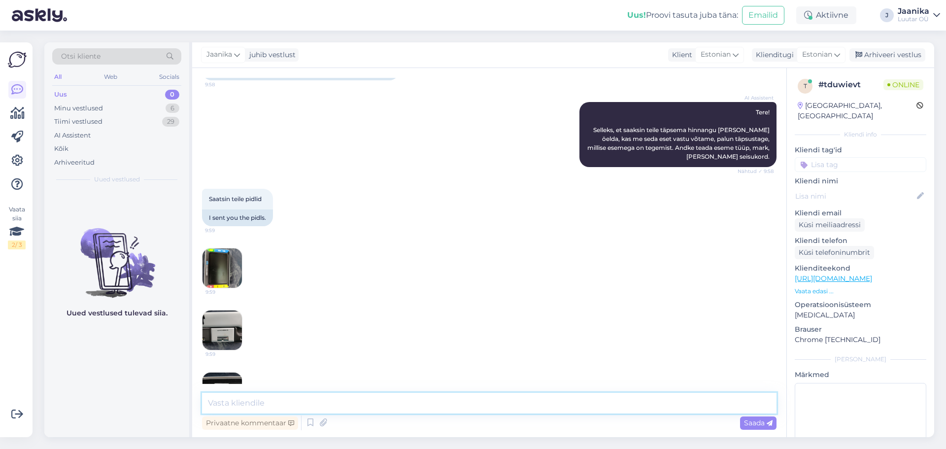
click at [340, 406] on textarea at bounding box center [489, 403] width 574 height 21
type textarea "Tere!"
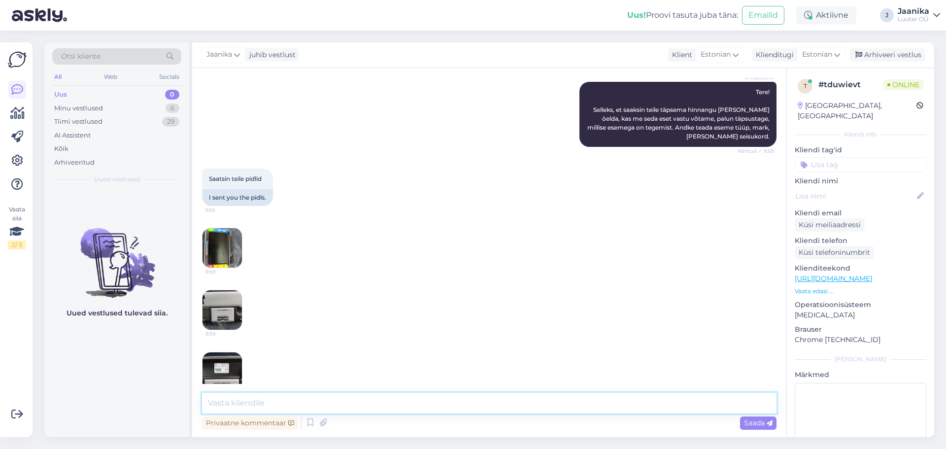
scroll to position [148, 0]
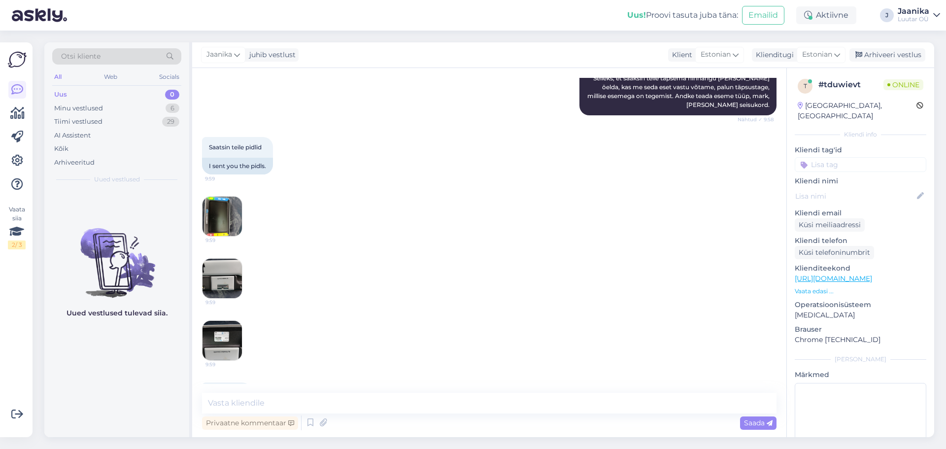
click at [226, 222] on img at bounding box center [221, 216] width 39 height 39
click at [225, 270] on img at bounding box center [221, 278] width 39 height 39
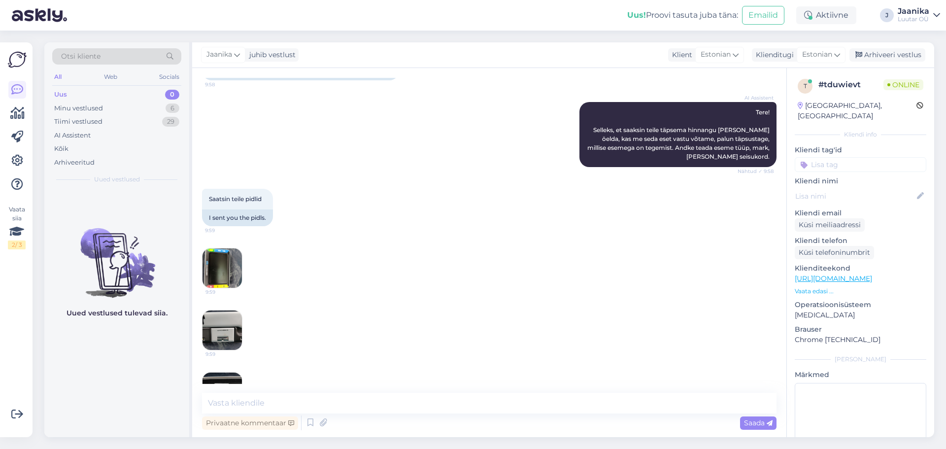
scroll to position [99, 0]
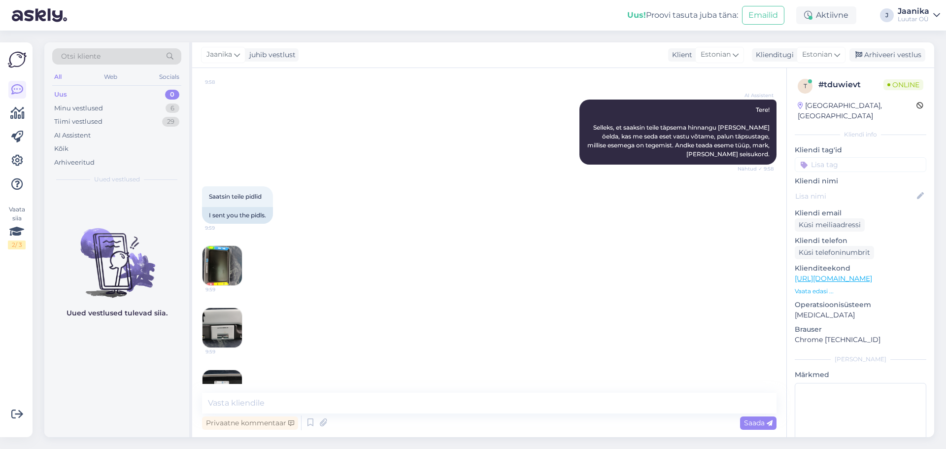
click at [229, 273] on img at bounding box center [221, 265] width 39 height 39
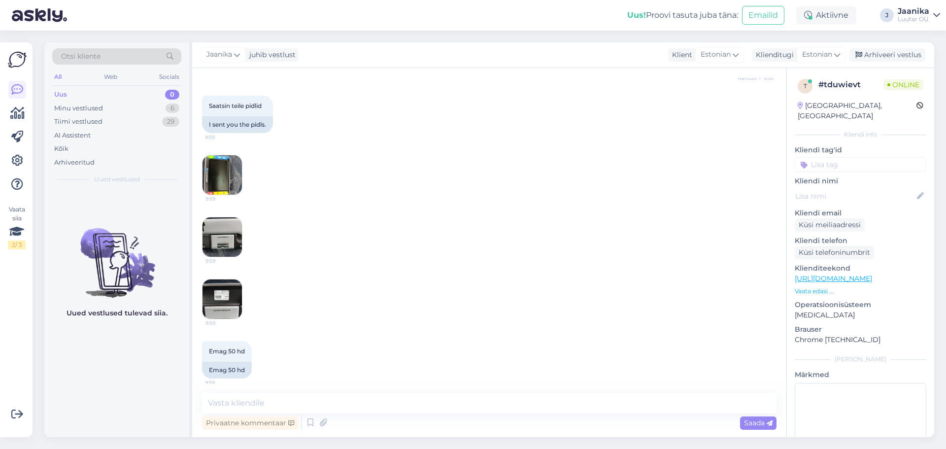
scroll to position [197, 0]
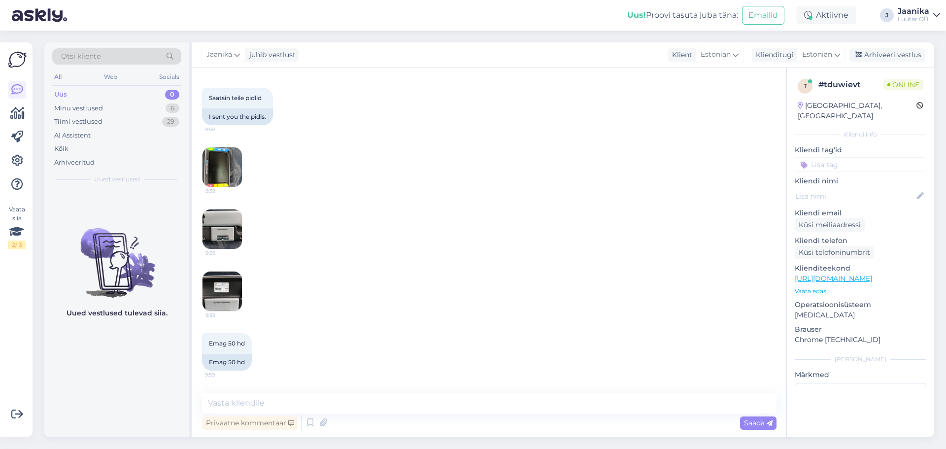
click at [218, 221] on img at bounding box center [221, 228] width 39 height 39
click at [234, 291] on img at bounding box center [221, 290] width 39 height 39
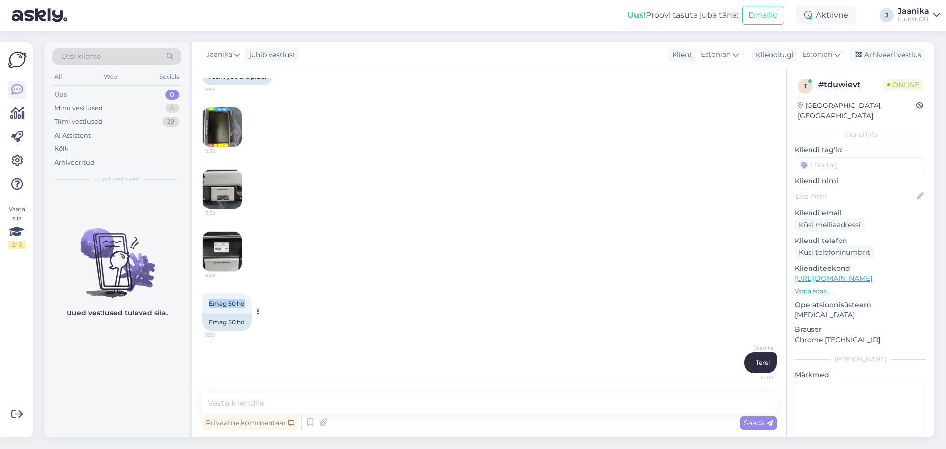
drag, startPoint x: 208, startPoint y: 302, endPoint x: 250, endPoint y: 305, distance: 41.6
click at [250, 305] on div "Emag 50 hd 9:59" at bounding box center [227, 303] width 50 height 21
copy span "Emag 50 hd"
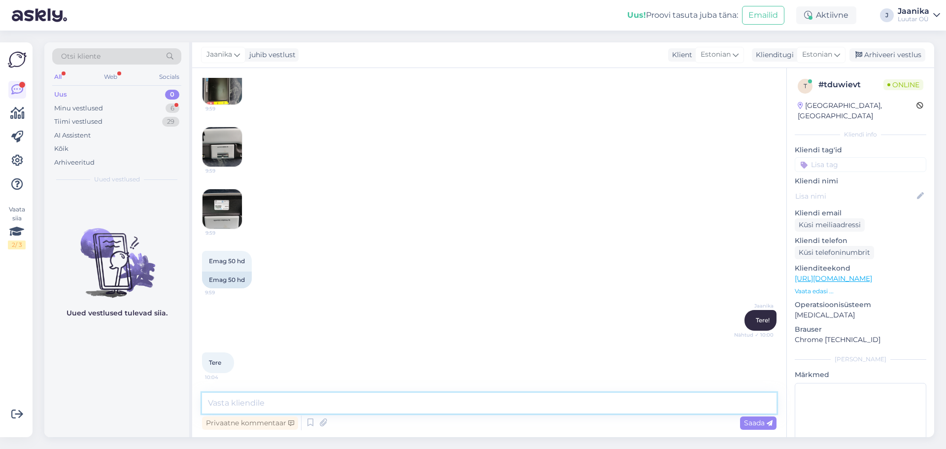
click at [258, 407] on textarea at bounding box center [489, 403] width 574 height 21
type textarea "[PERSON_NAME] antud seadet"
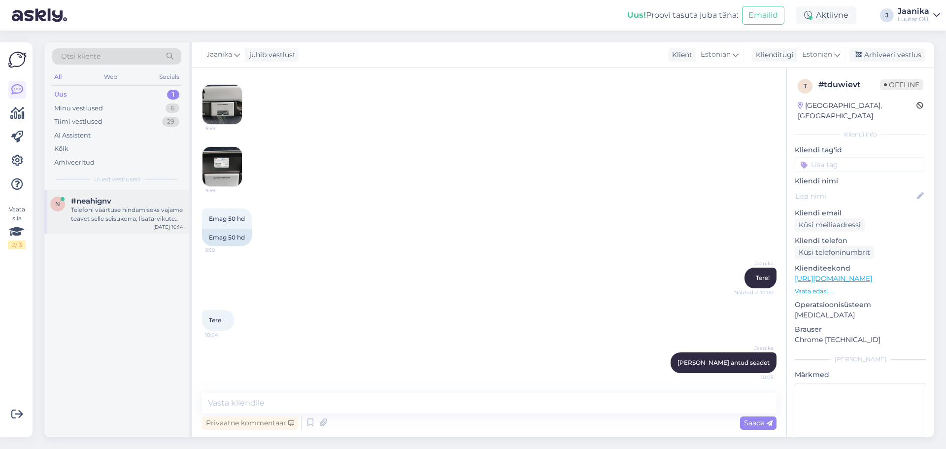
click at [134, 209] on div "Telefoni väärtuse hindamiseks vajame teavet selle seisukorra, lisatarvikute (la…" at bounding box center [127, 214] width 112 height 18
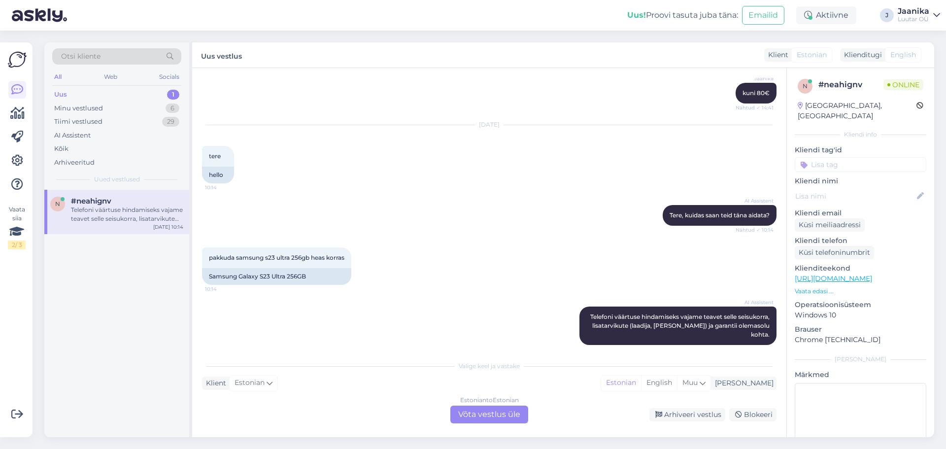
click at [499, 412] on div "Estonian to Estonian Võta vestlus üle" at bounding box center [489, 414] width 78 height 18
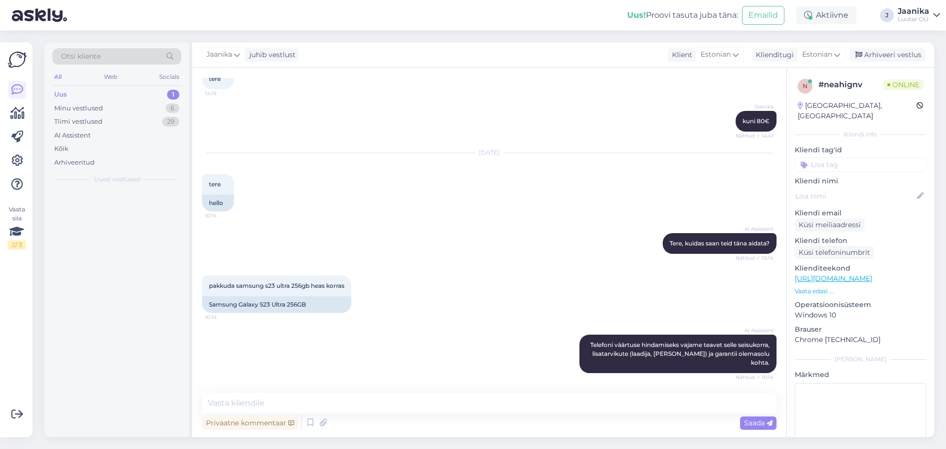
scroll to position [5372, 0]
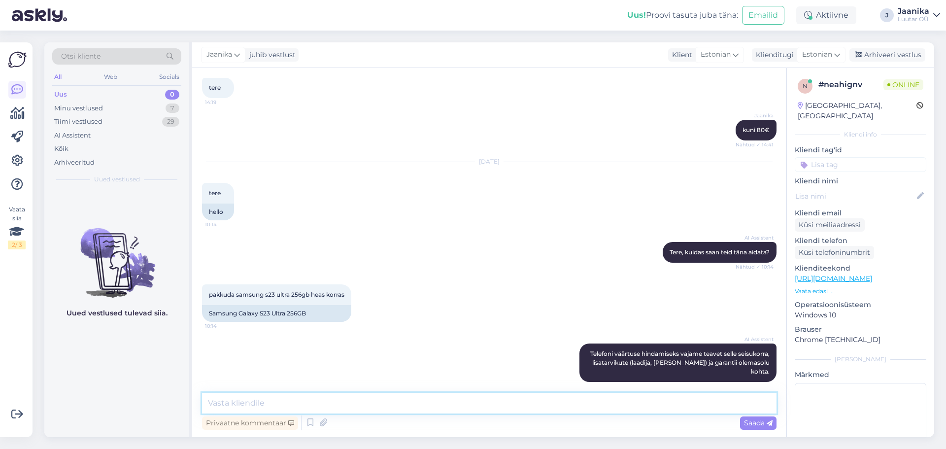
click at [373, 405] on textarea at bounding box center [489, 403] width 574 height 21
type textarea "Tere"
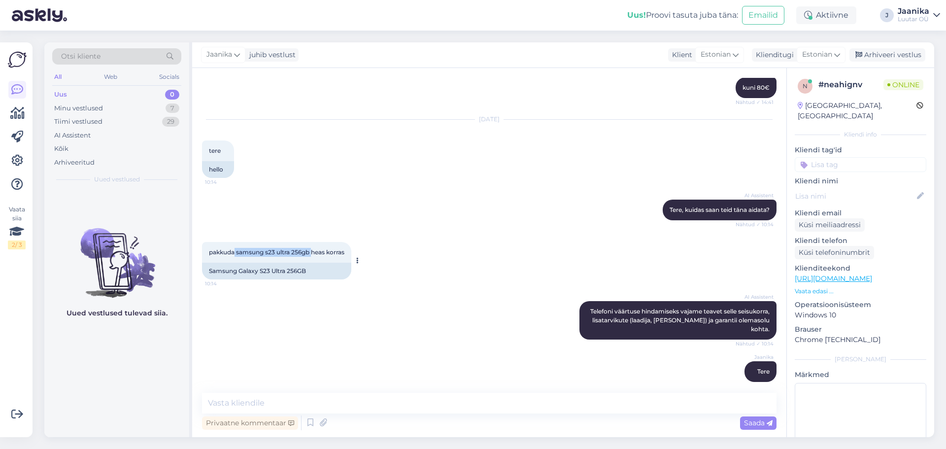
drag, startPoint x: 236, startPoint y: 251, endPoint x: 312, endPoint y: 258, distance: 76.7
click at [312, 258] on div "pakkuda samsung s23 ultra 256gb heas korras 10:14" at bounding box center [276, 252] width 149 height 21
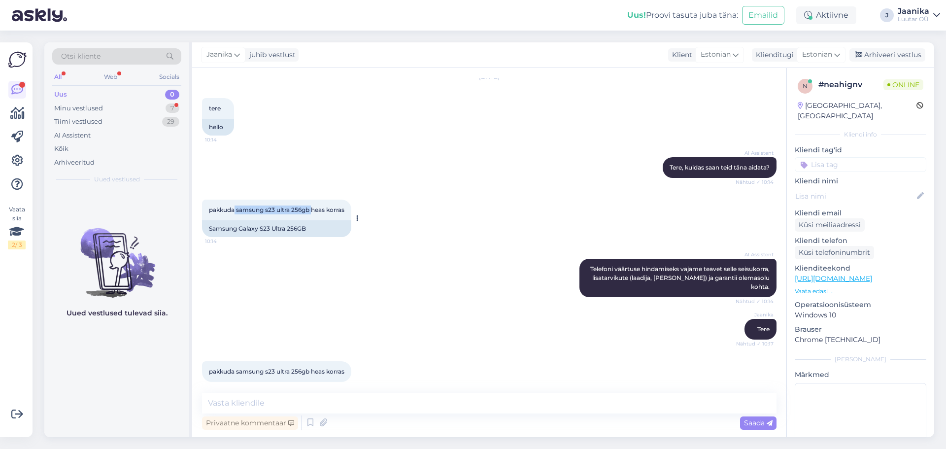
copy span "samsung s23 ultra 256gb"
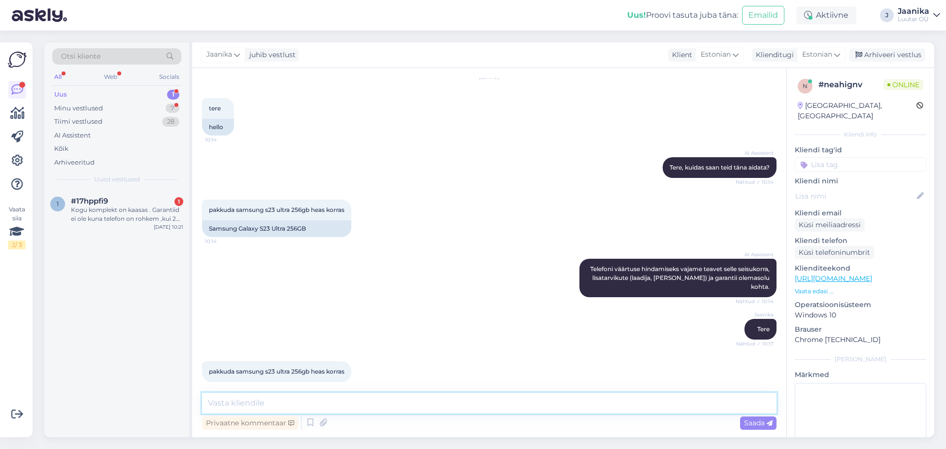
click at [329, 405] on textarea at bounding box center [489, 403] width 574 height 21
click at [359, 408] on textarea at bounding box center [489, 403] width 574 height 21
type textarea "kuni 200€"
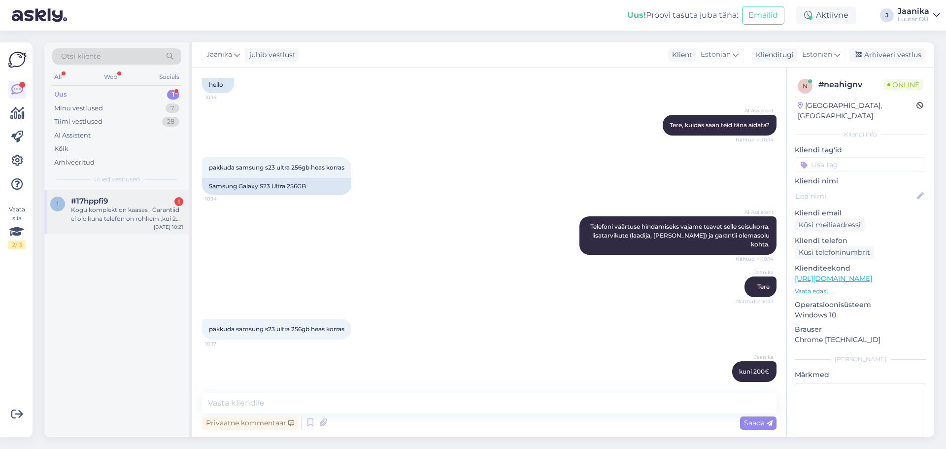
click at [99, 205] on div "Kogu komplekt on kaasas . Garantiid ei ole kuna telefon on rohkem ,kui 2 aastat…" at bounding box center [127, 214] width 112 height 18
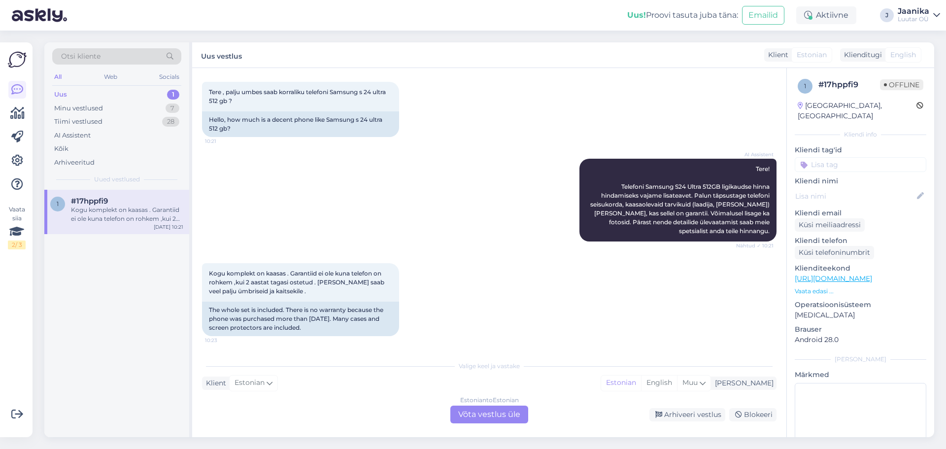
click at [470, 417] on div "Estonian to Estonian Võta vestlus üle" at bounding box center [489, 414] width 78 height 18
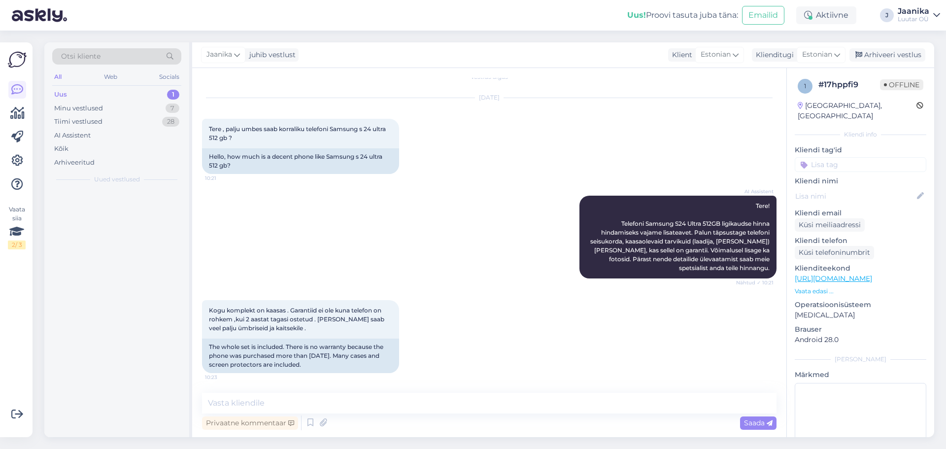
scroll to position [11, 0]
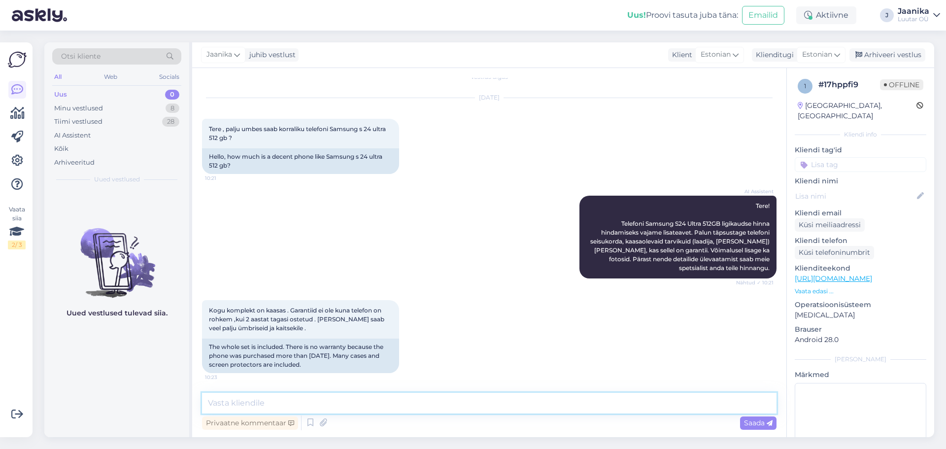
click at [399, 409] on textarea at bounding box center [489, 403] width 574 height 21
type textarea "Tere"
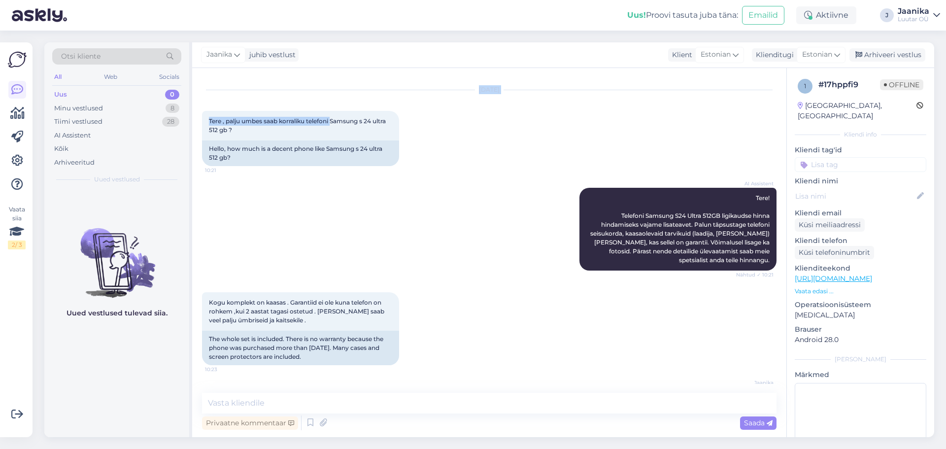
scroll to position [14, 0]
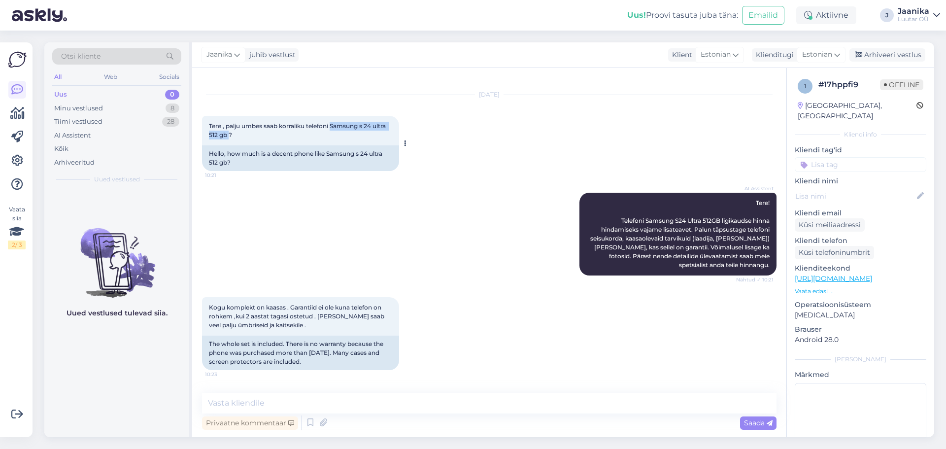
drag, startPoint x: 333, startPoint y: 85, endPoint x: 229, endPoint y: 134, distance: 114.6
click at [230, 133] on span "Tere , palju umbes saab korraliku telefoni Samsung s 24 ultra 512 gb ?" at bounding box center [298, 130] width 178 height 16
copy span "Samsung s 24 ultra 512 gb"
click at [442, 132] on div "[DATE] Tere , palju umbes saab korraliku telefoni Samsung s 24 ultra 512 gb ? 1…" at bounding box center [489, 133] width 574 height 98
click at [356, 395] on textarea at bounding box center [489, 403] width 574 height 21
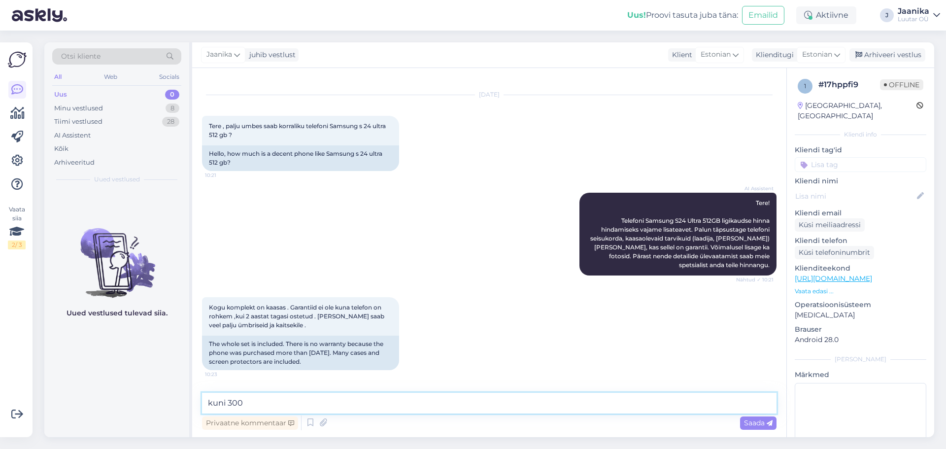
type textarea "kuni 300€"
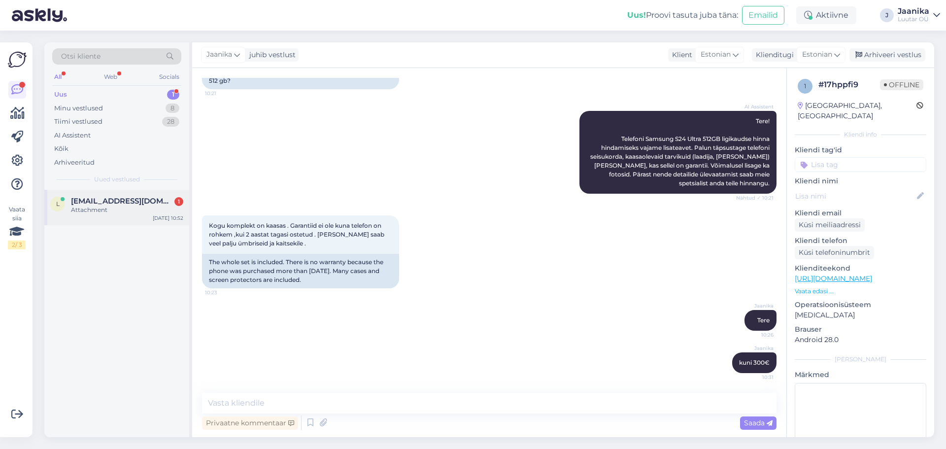
click at [71, 207] on div "Attachment" at bounding box center [127, 209] width 112 height 9
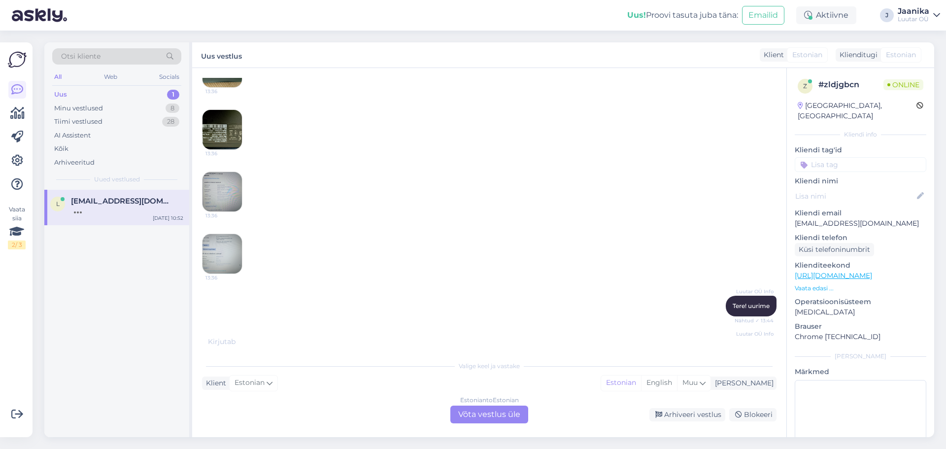
scroll to position [303, 0]
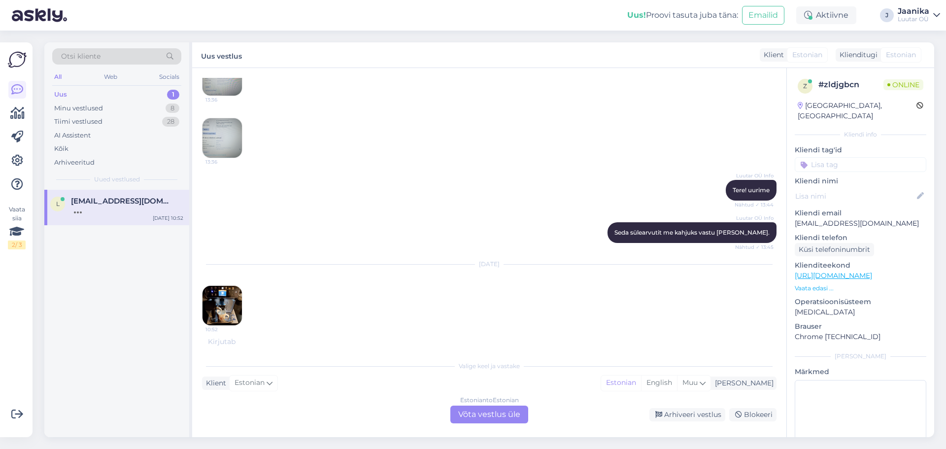
click at [475, 419] on div "Estonian to Estonian Võta vestlus üle" at bounding box center [489, 414] width 78 height 18
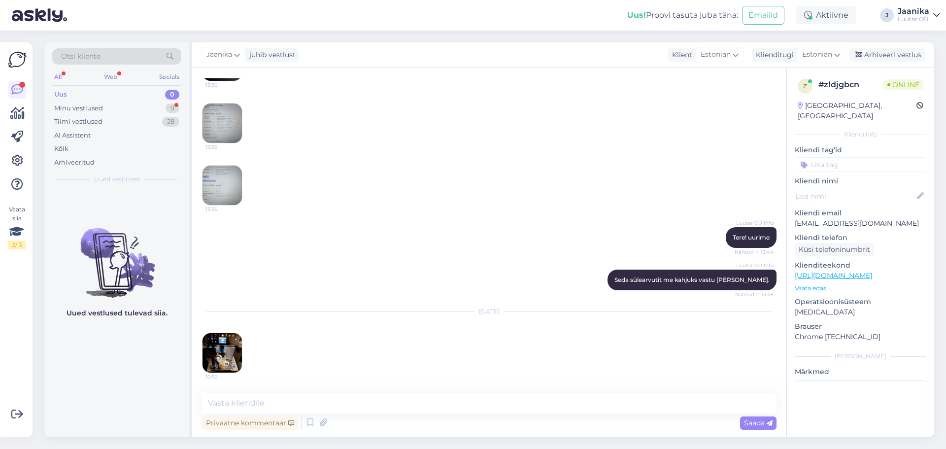
scroll to position [307, 0]
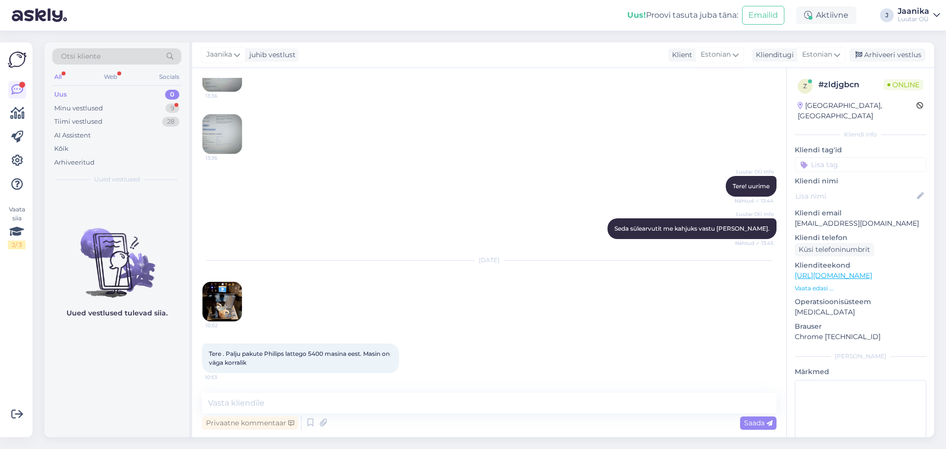
click at [231, 309] on img at bounding box center [221, 301] width 39 height 39
drag, startPoint x: 265, startPoint y: 351, endPoint x: 325, endPoint y: 352, distance: 60.6
click at [325, 352] on span "Tere . Palju pakute Philips lattego 5400 masina eest. Masin on väga korralik" at bounding box center [300, 358] width 182 height 16
copy span "Philips lattego 5400"
click at [212, 314] on img at bounding box center [221, 301] width 39 height 39
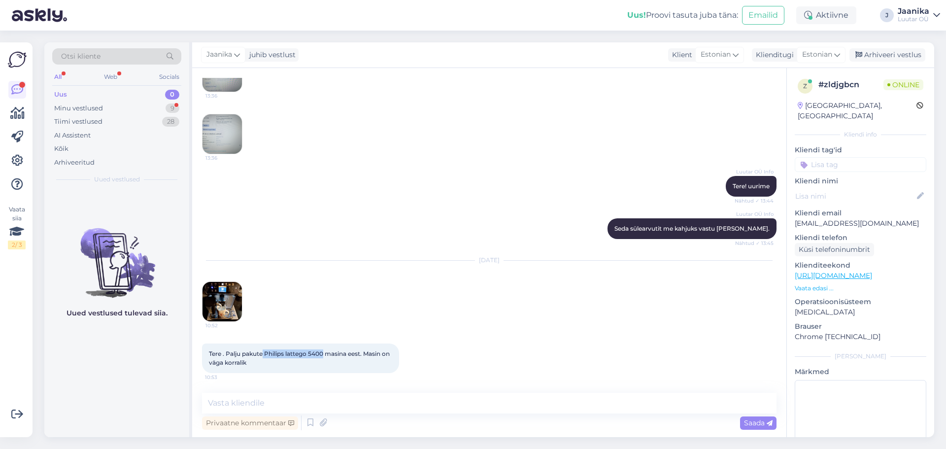
scroll to position [349, 0]
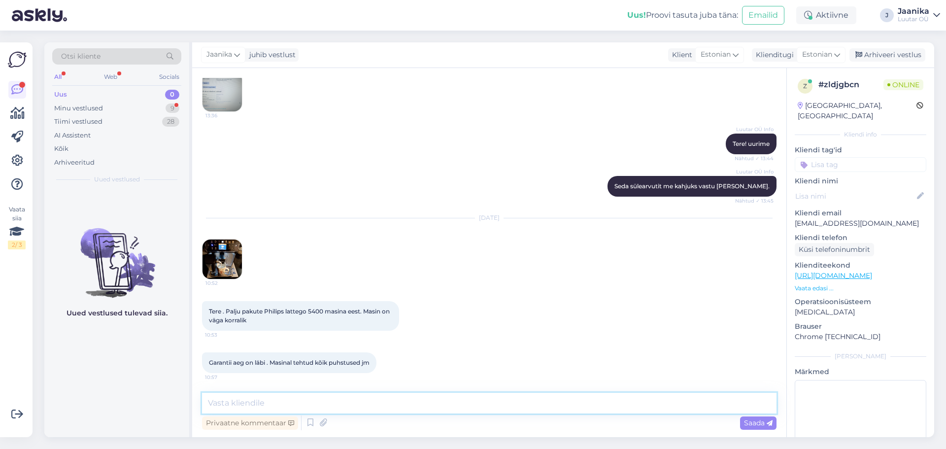
click at [288, 399] on textarea at bounding box center [489, 403] width 574 height 21
type textarea "kuni 80€"
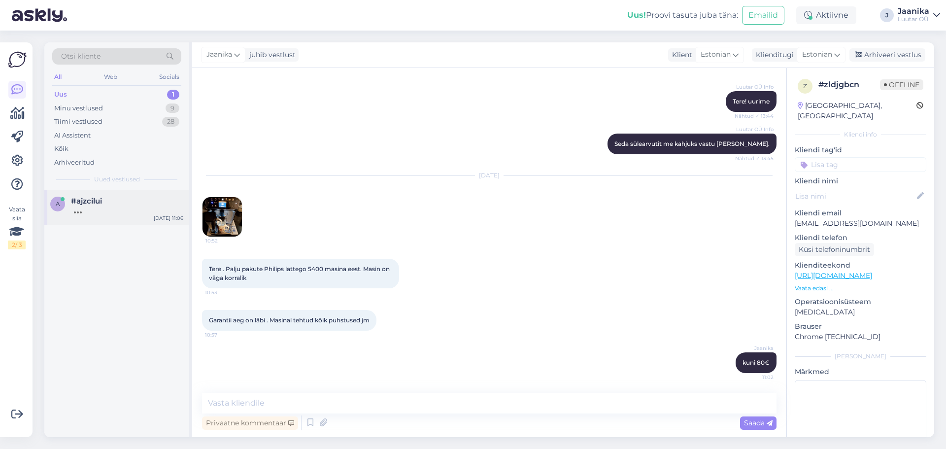
click at [125, 212] on div at bounding box center [127, 209] width 112 height 9
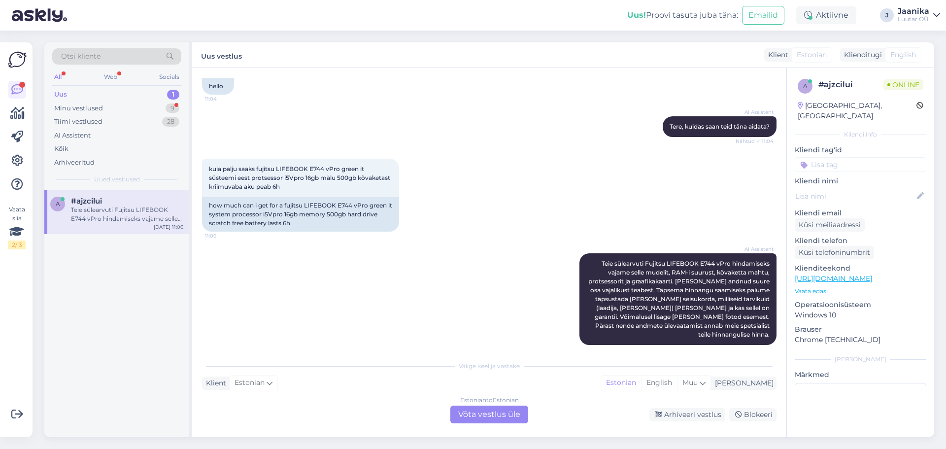
click at [508, 411] on div "Estonian to Estonian Võta vestlus üle" at bounding box center [489, 414] width 78 height 18
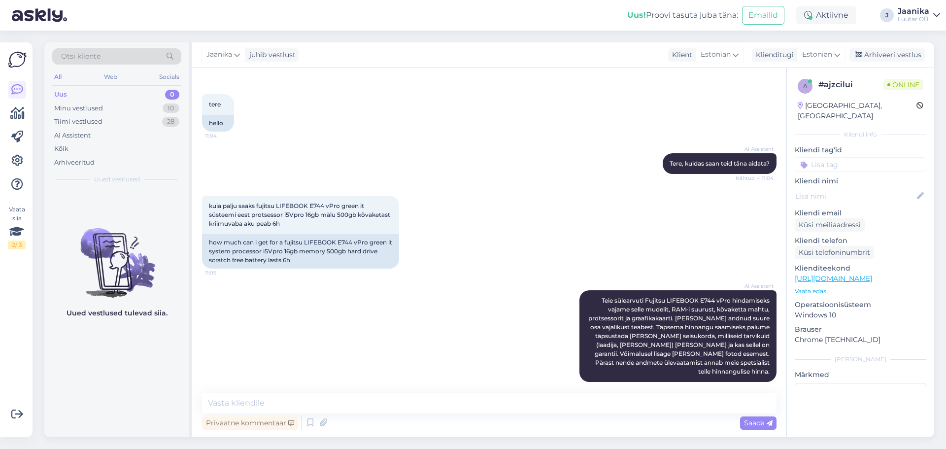
scroll to position [46, 0]
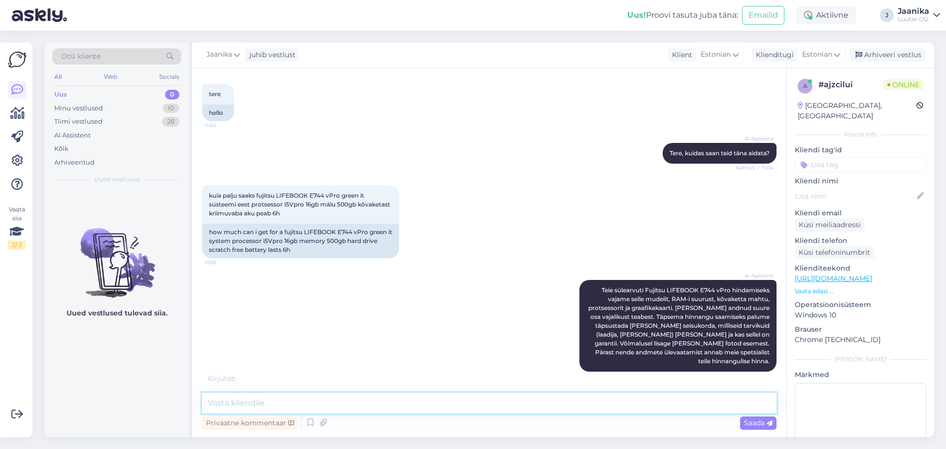
click at [321, 404] on textarea at bounding box center [489, 403] width 574 height 21
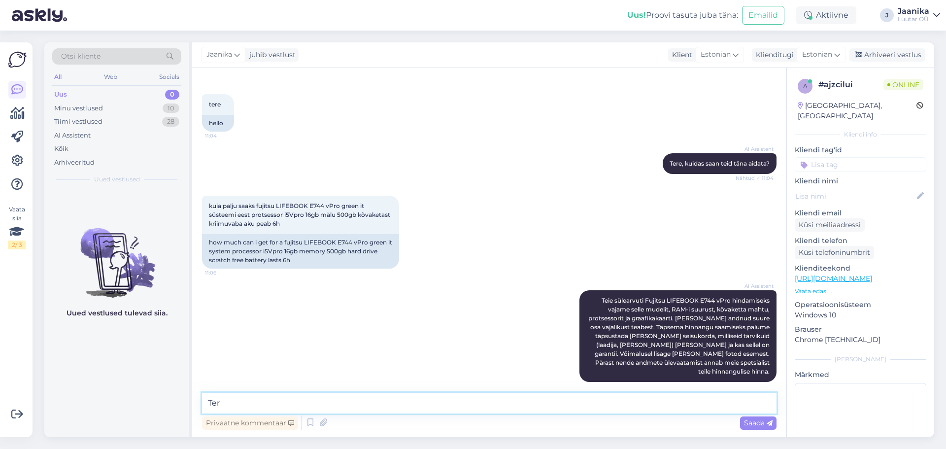
type textarea "Tere"
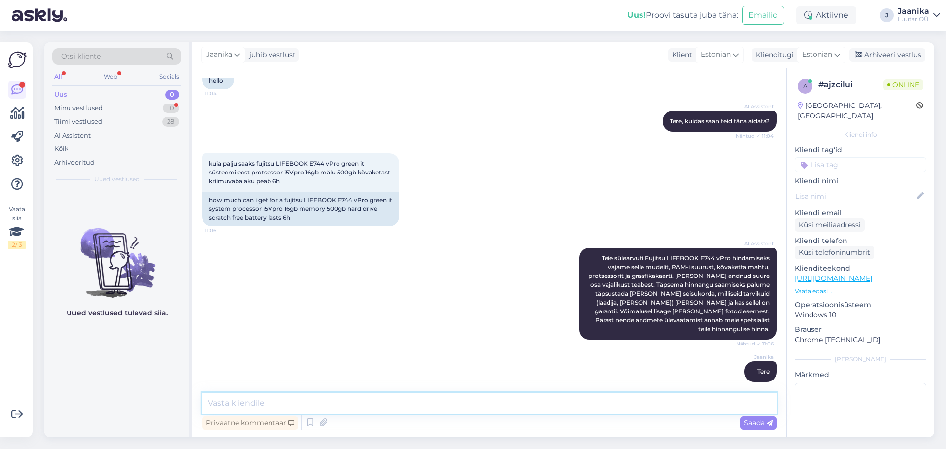
click at [291, 401] on textarea at bounding box center [489, 403] width 574 height 21
type textarea "graafika?"
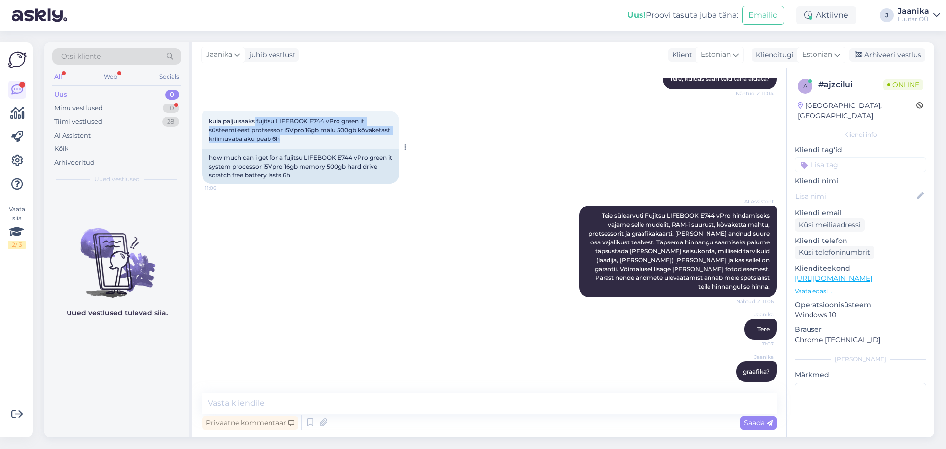
drag, startPoint x: 255, startPoint y: 121, endPoint x: 360, endPoint y: 139, distance: 106.5
click at [360, 139] on div "kuia palju saaks fujitsu LIFEBOOK E744 vPro green it süsteemi eest protsessor i…" at bounding box center [300, 130] width 197 height 38
copy span "fujitsu LIFEBOOK E744 vPro green it süsteemi eest protsessor i5Vpro 16gb mälu 5…"
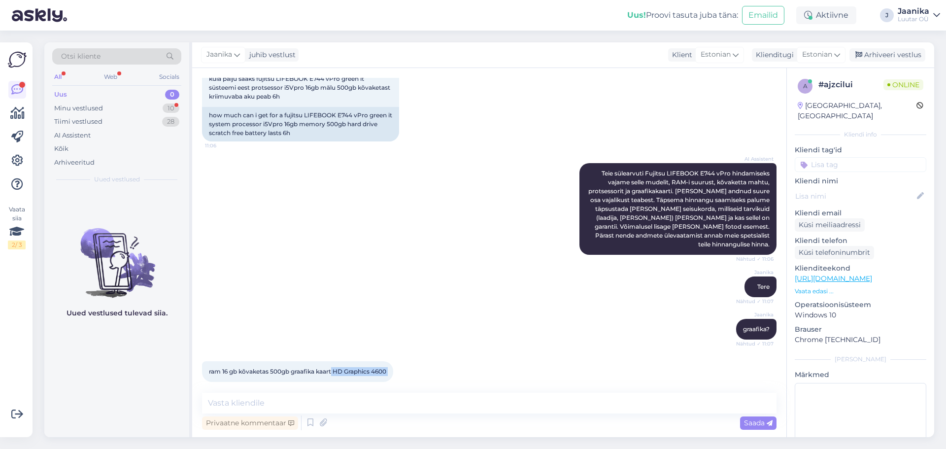
drag, startPoint x: 333, startPoint y: 362, endPoint x: 398, endPoint y: 362, distance: 65.5
click at [393, 362] on div "ram 16 gb kõvaketas 500gb graafika kaart HD Graphics 4600 11:08" at bounding box center [297, 371] width 191 height 21
copy div "HD Graphics 4600 11:08"
click at [351, 403] on textarea at bounding box center [489, 403] width 574 height 21
type textarea "uurin"
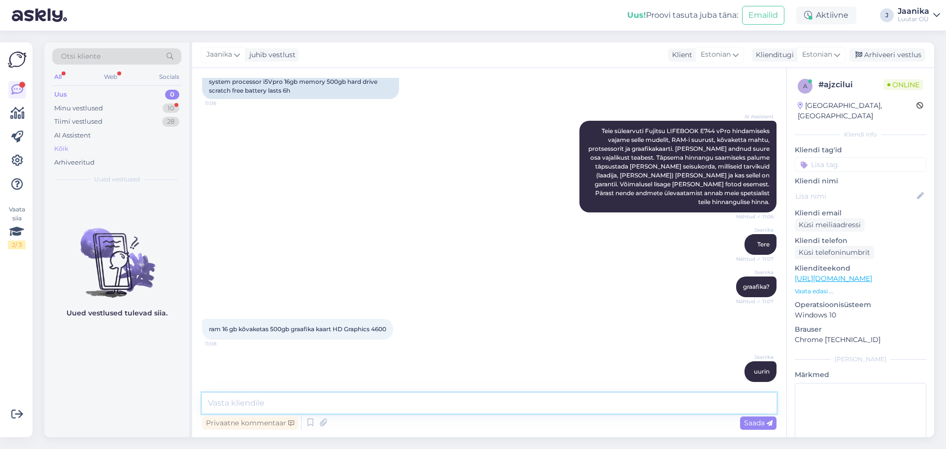
scroll to position [156, 0]
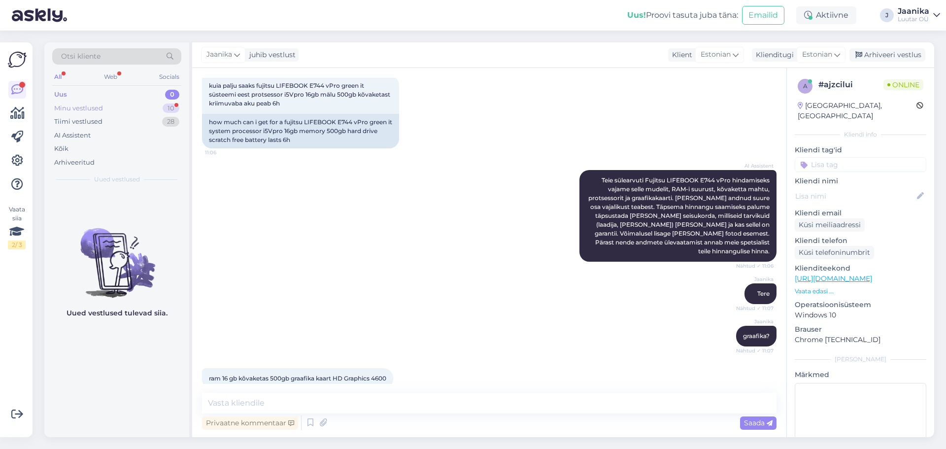
click at [92, 107] on div "Minu vestlused" at bounding box center [78, 108] width 49 height 10
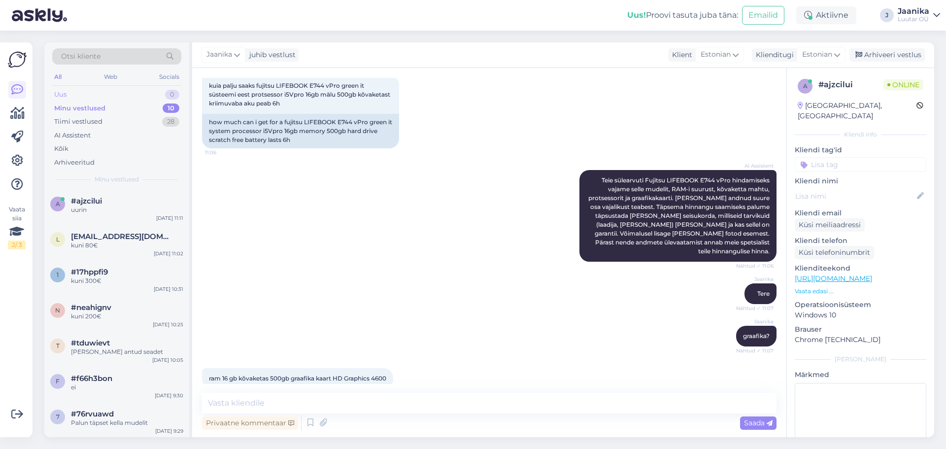
click at [69, 96] on div "Uus 0" at bounding box center [116, 95] width 129 height 14
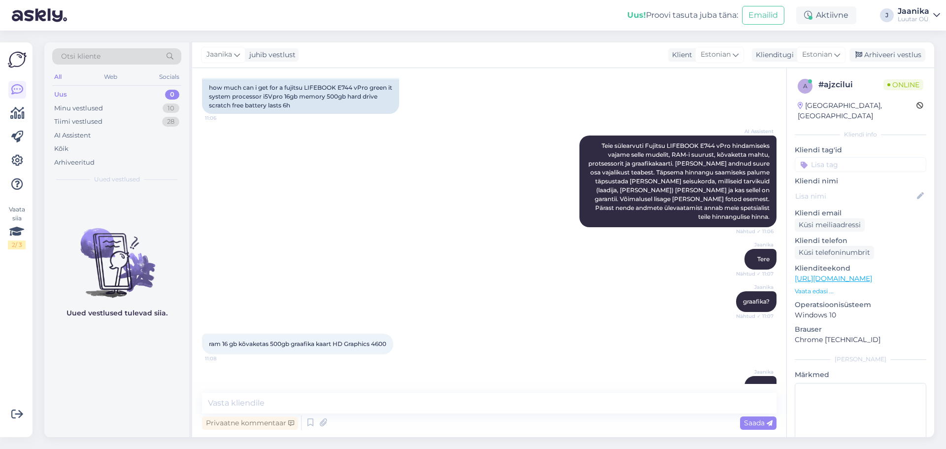
scroll to position [205, 0]
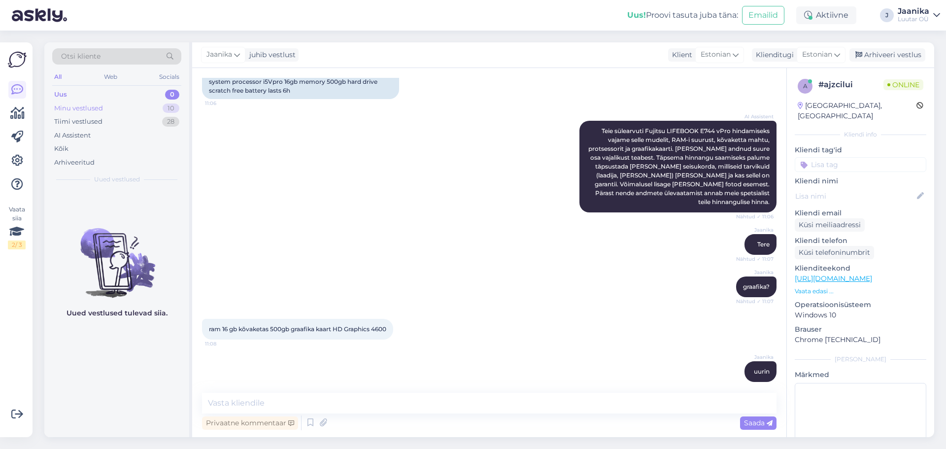
click at [80, 106] on div "Minu vestlused" at bounding box center [78, 108] width 49 height 10
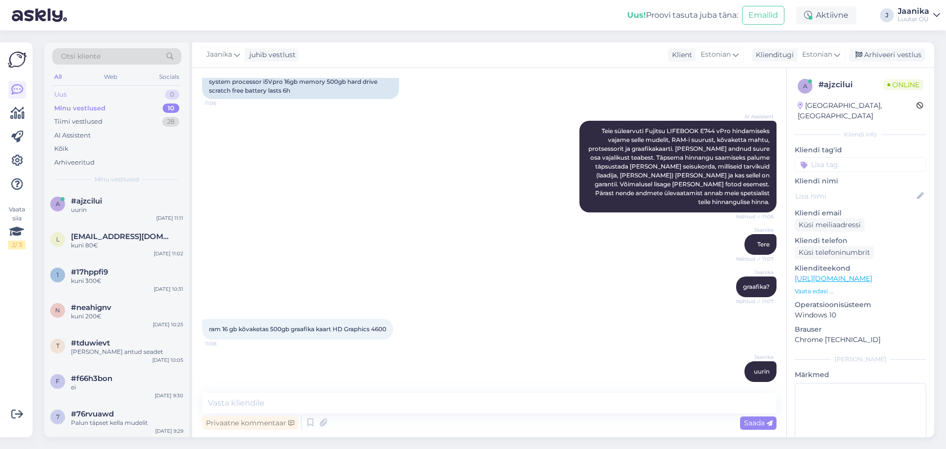
click at [64, 95] on div "Uus" at bounding box center [60, 95] width 12 height 10
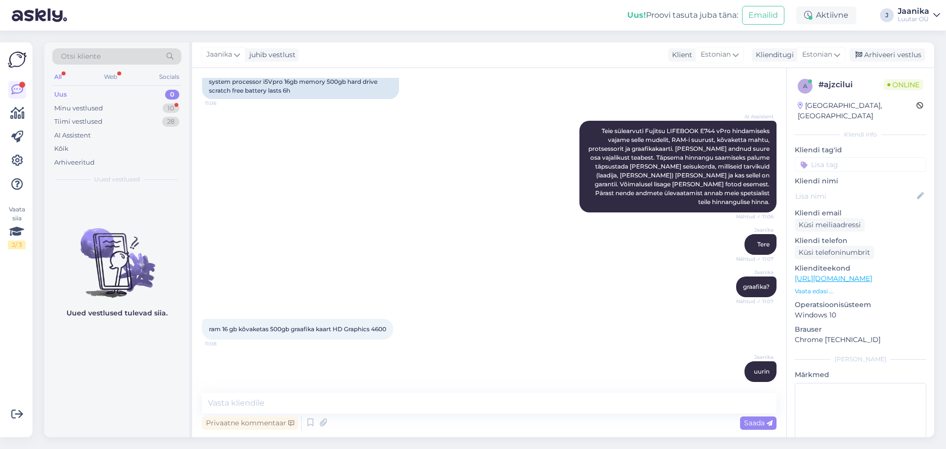
scroll to position [290, 0]
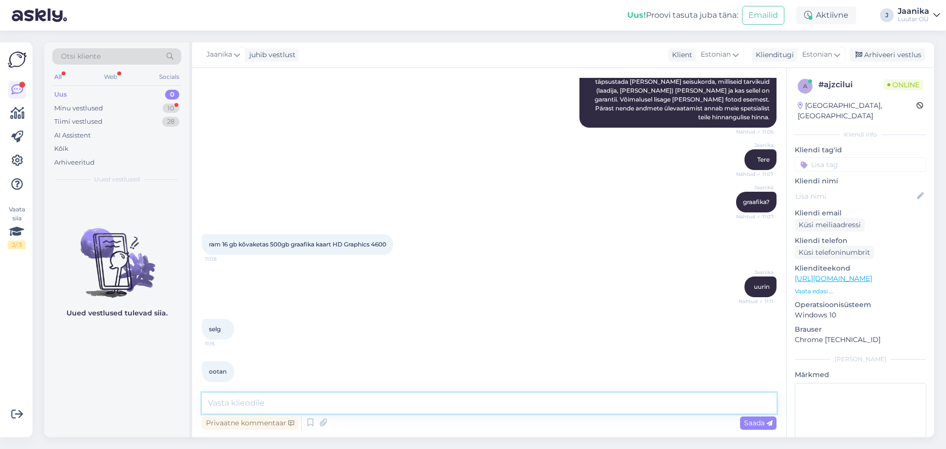
click at [254, 403] on textarea at bounding box center [489, 403] width 574 height 21
type textarea "kuni 70€"
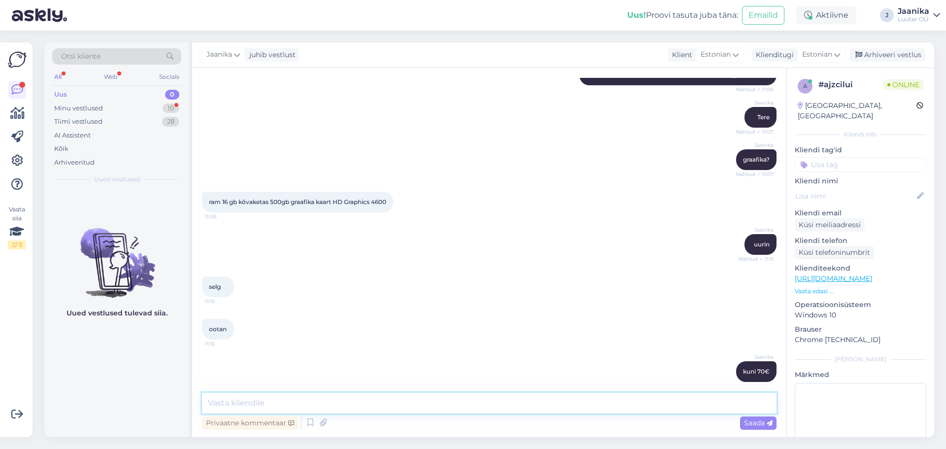
scroll to position [375, 0]
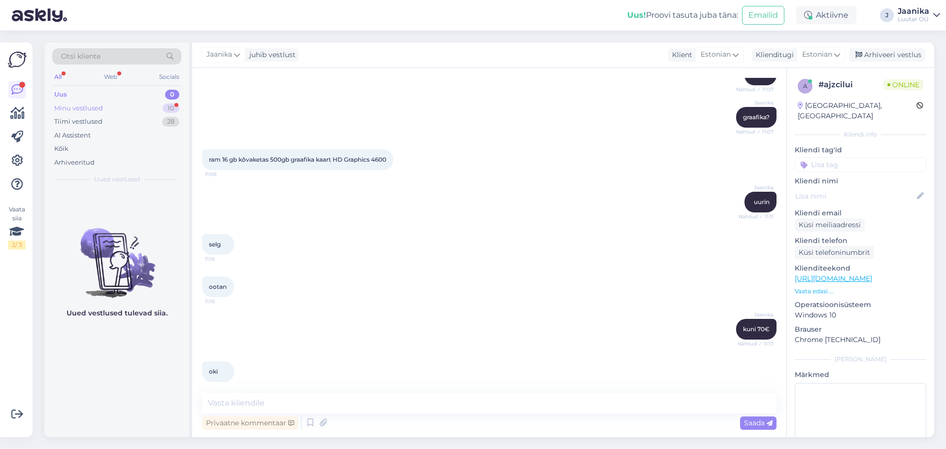
click at [76, 105] on div "Minu vestlused" at bounding box center [78, 108] width 49 height 10
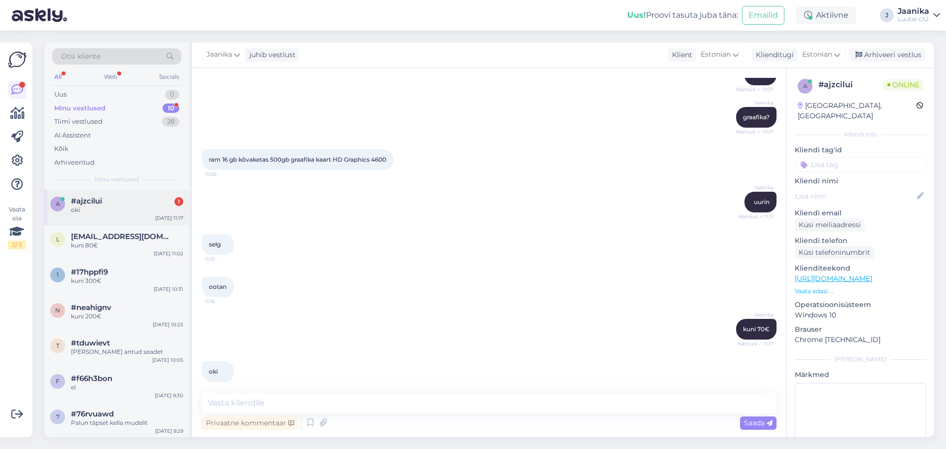
click at [76, 199] on span "#ajzcilui" at bounding box center [86, 201] width 31 height 9
